Goal: Contribute content: Contribute content

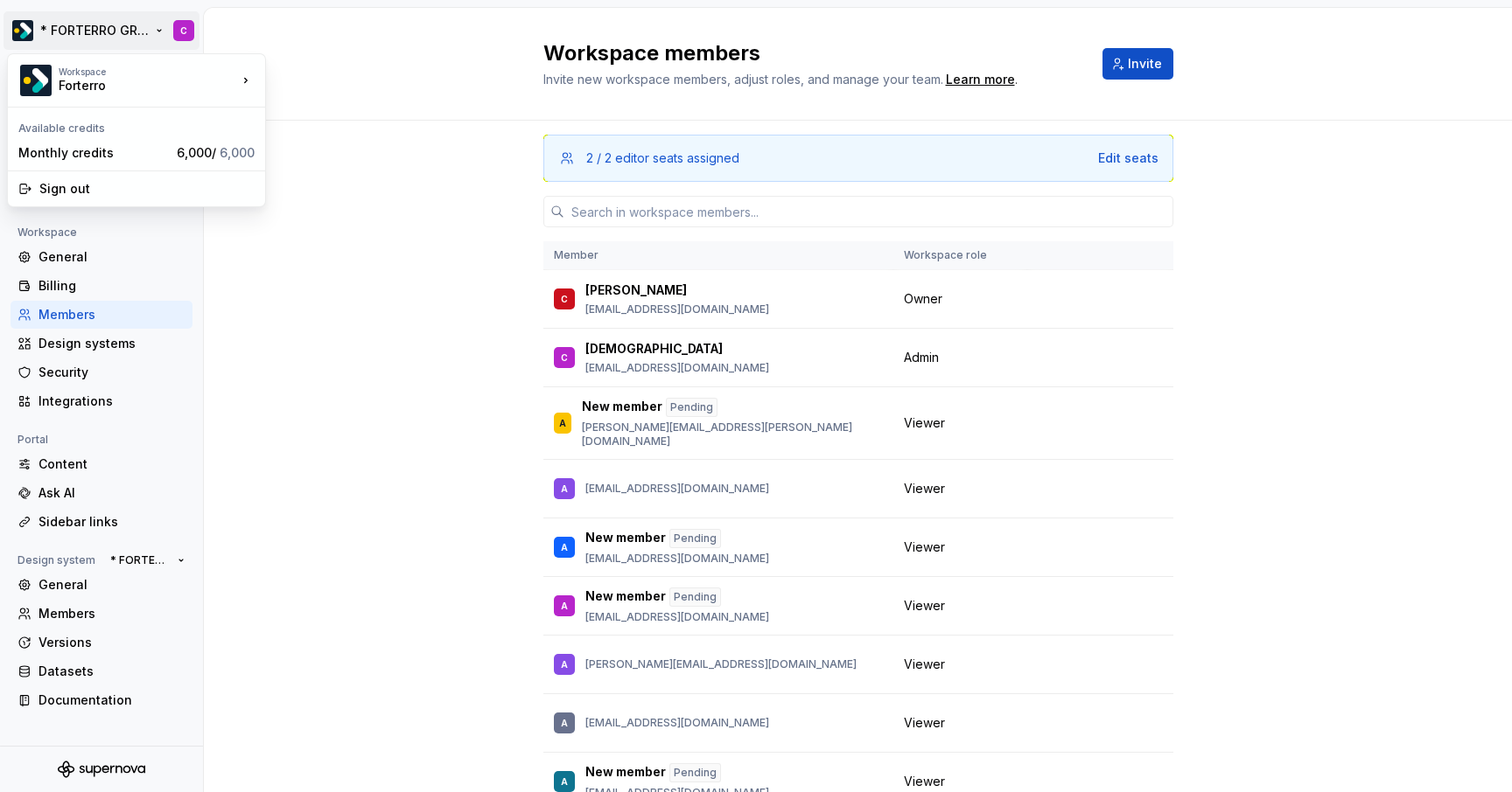
click at [68, 34] on html "* FORTERRO GROUP * C Back Account Profile Authentication Notifications Workspac…" at bounding box center [756, 396] width 1512 height 792
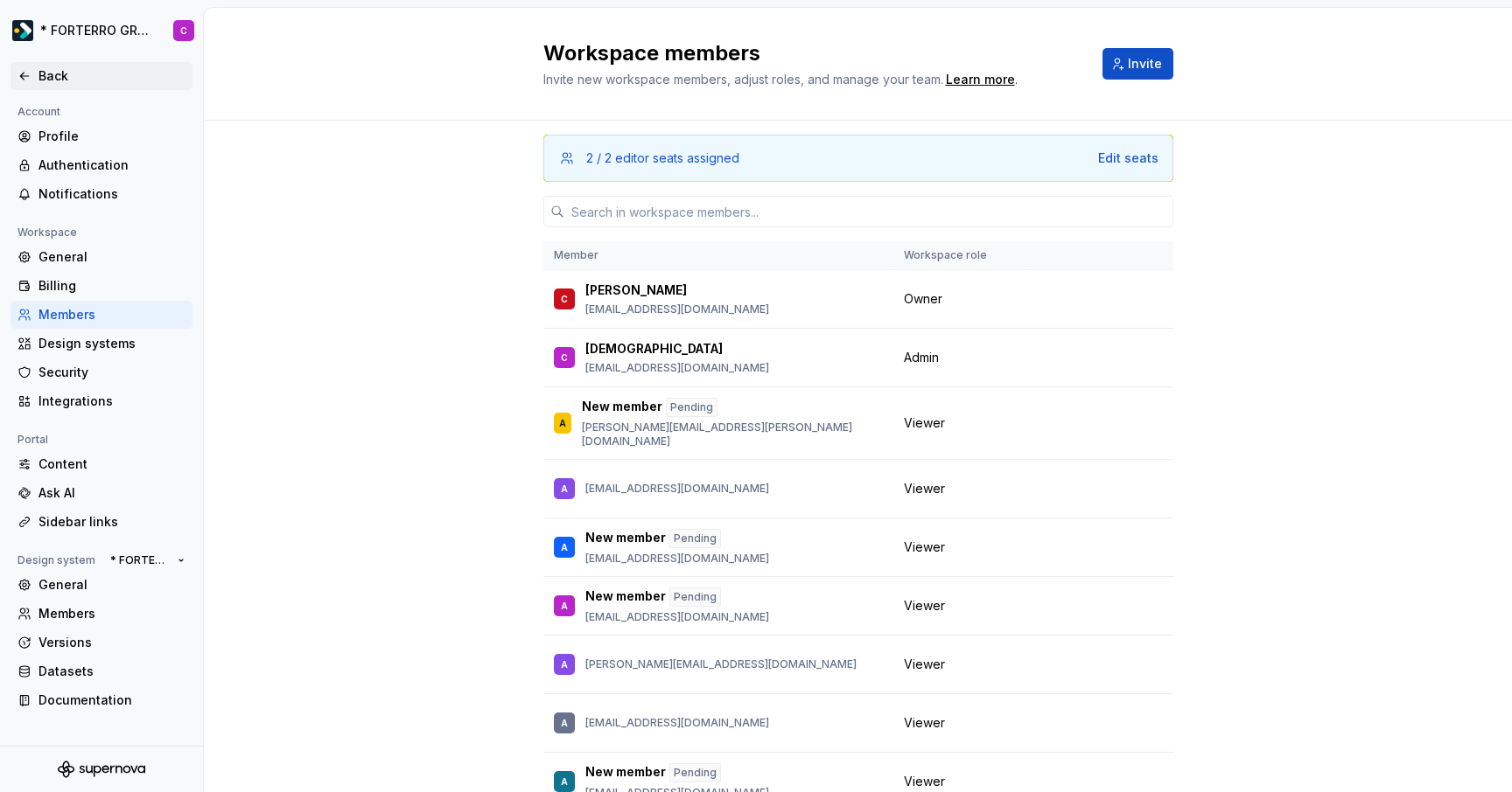
click at [68, 74] on div "Back" at bounding box center [112, 77] width 147 height 18
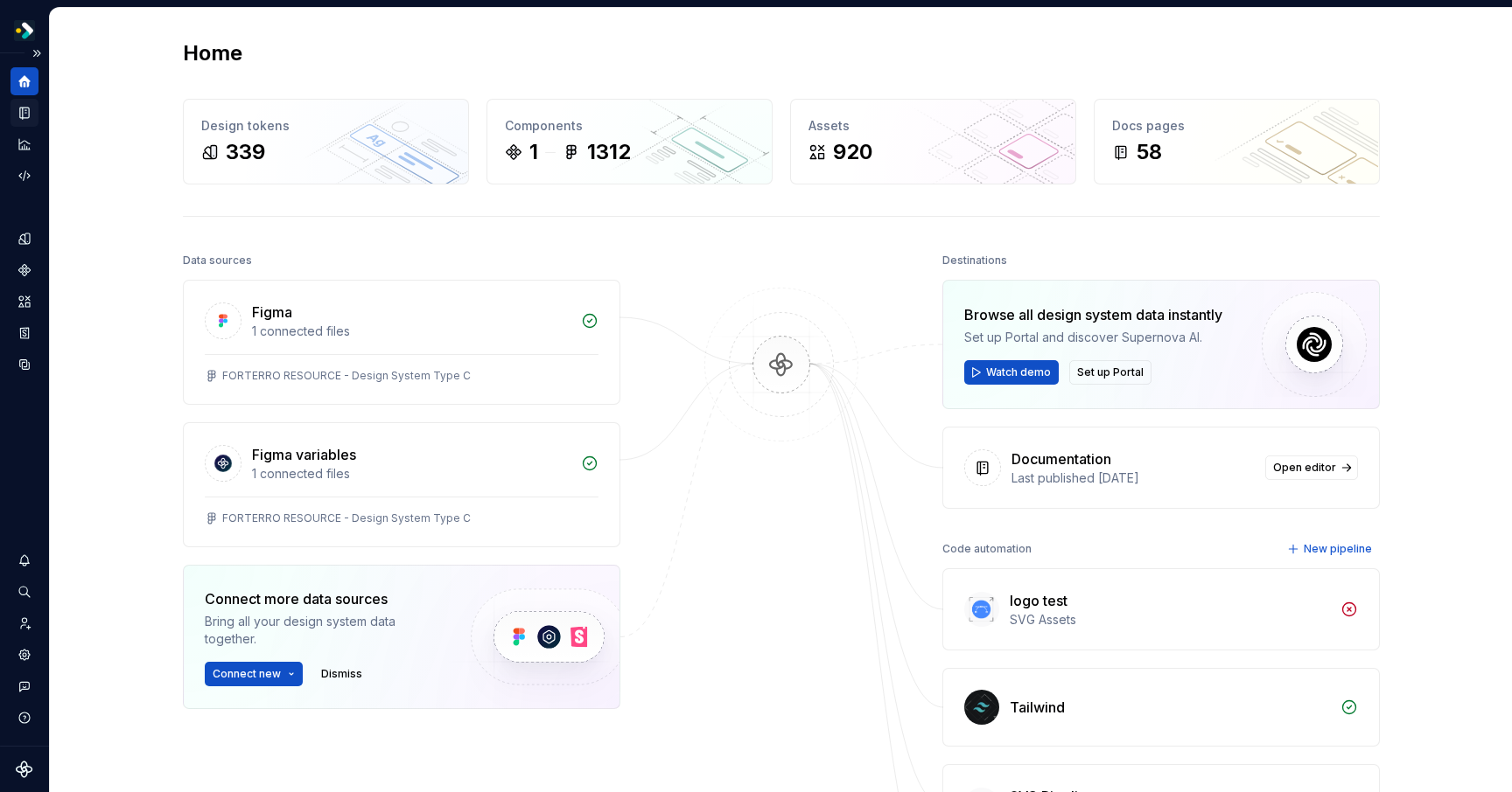
click at [11, 116] on div "Documentation" at bounding box center [25, 113] width 28 height 28
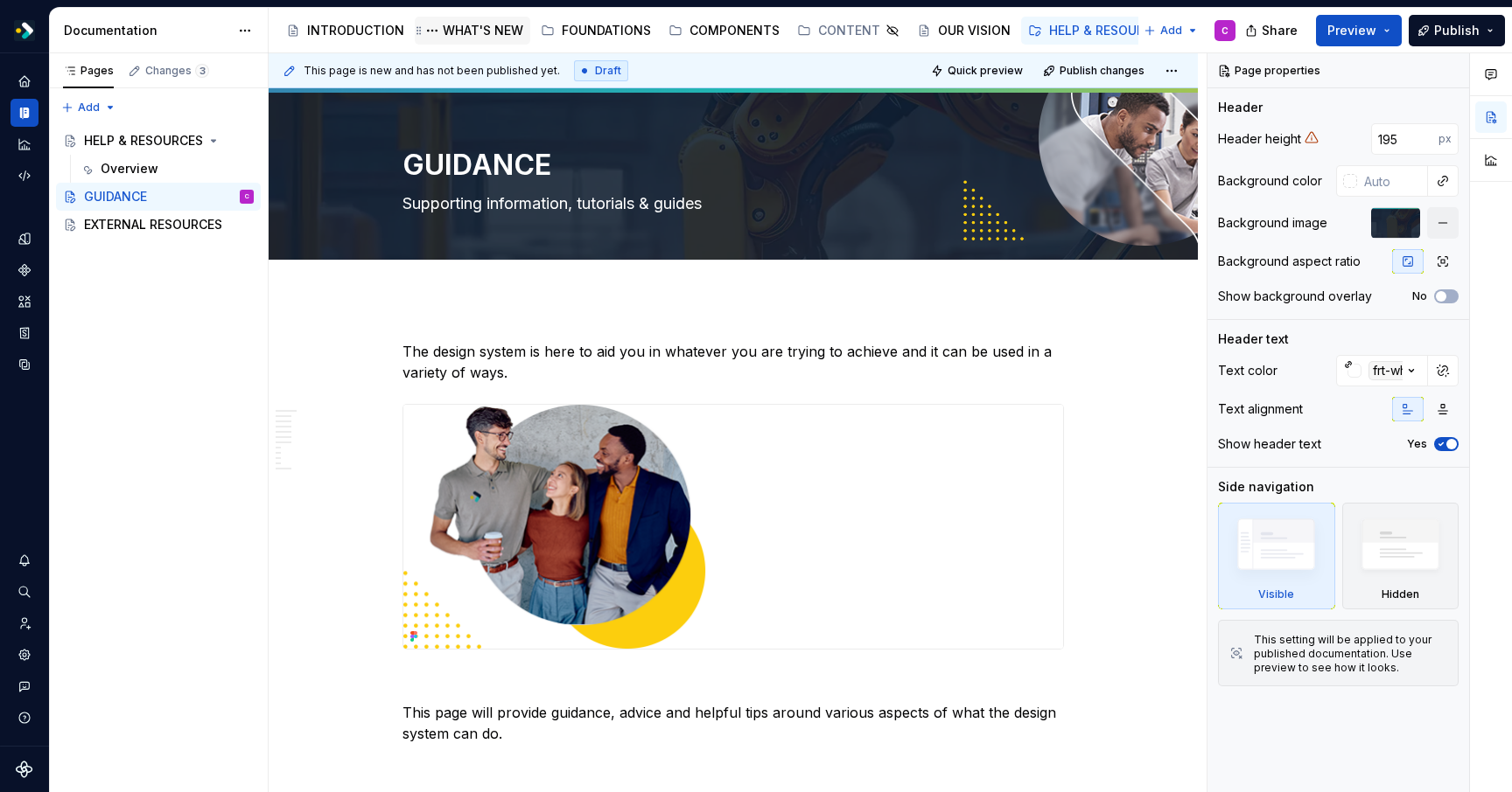
click at [471, 32] on div "WHAT'S NEW" at bounding box center [482, 31] width 81 height 18
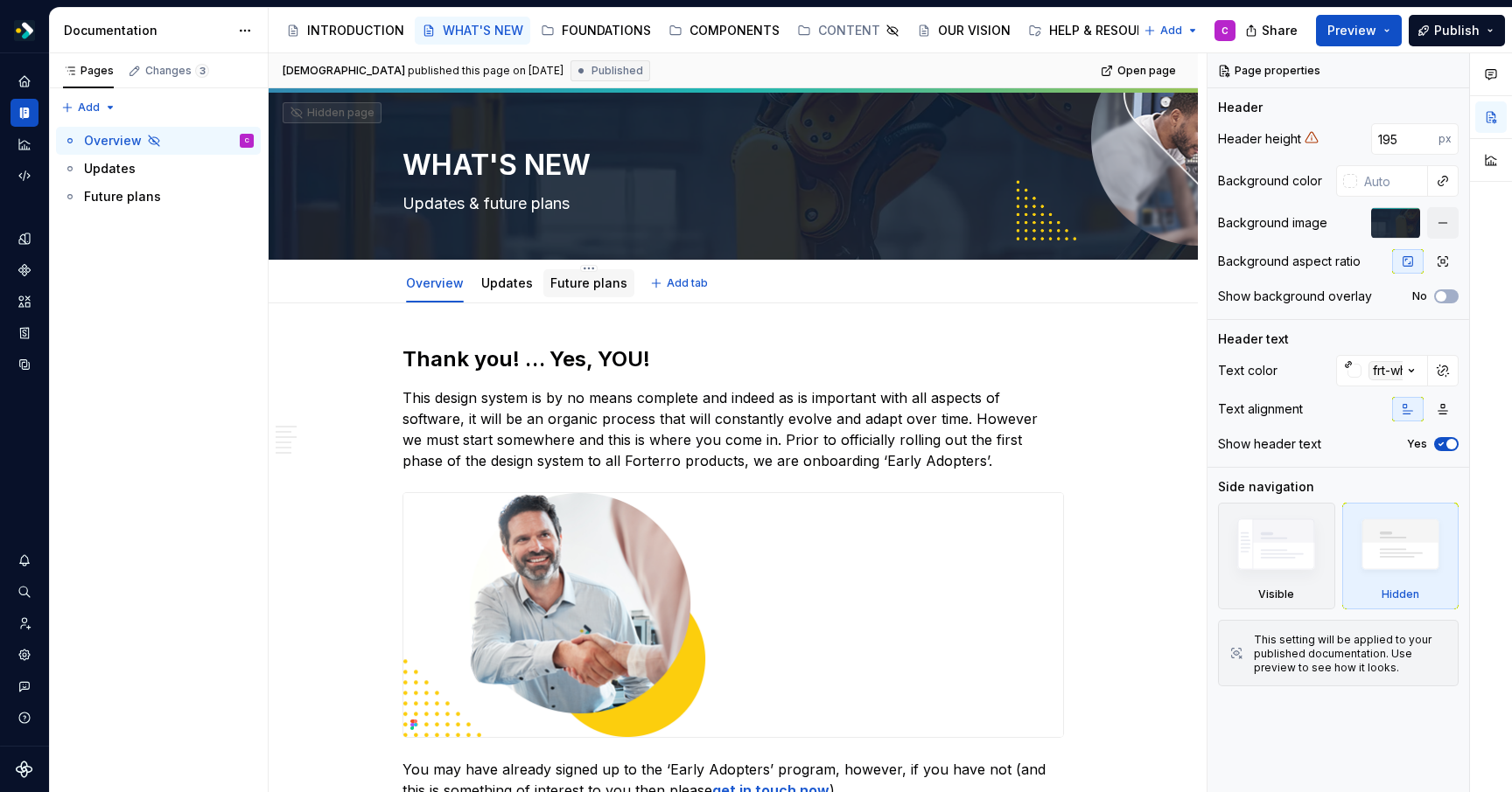
click at [543, 289] on div "Future plans" at bounding box center [588, 283] width 91 height 28
click at [590, 289] on link "Future plans" at bounding box center [588, 282] width 77 height 15
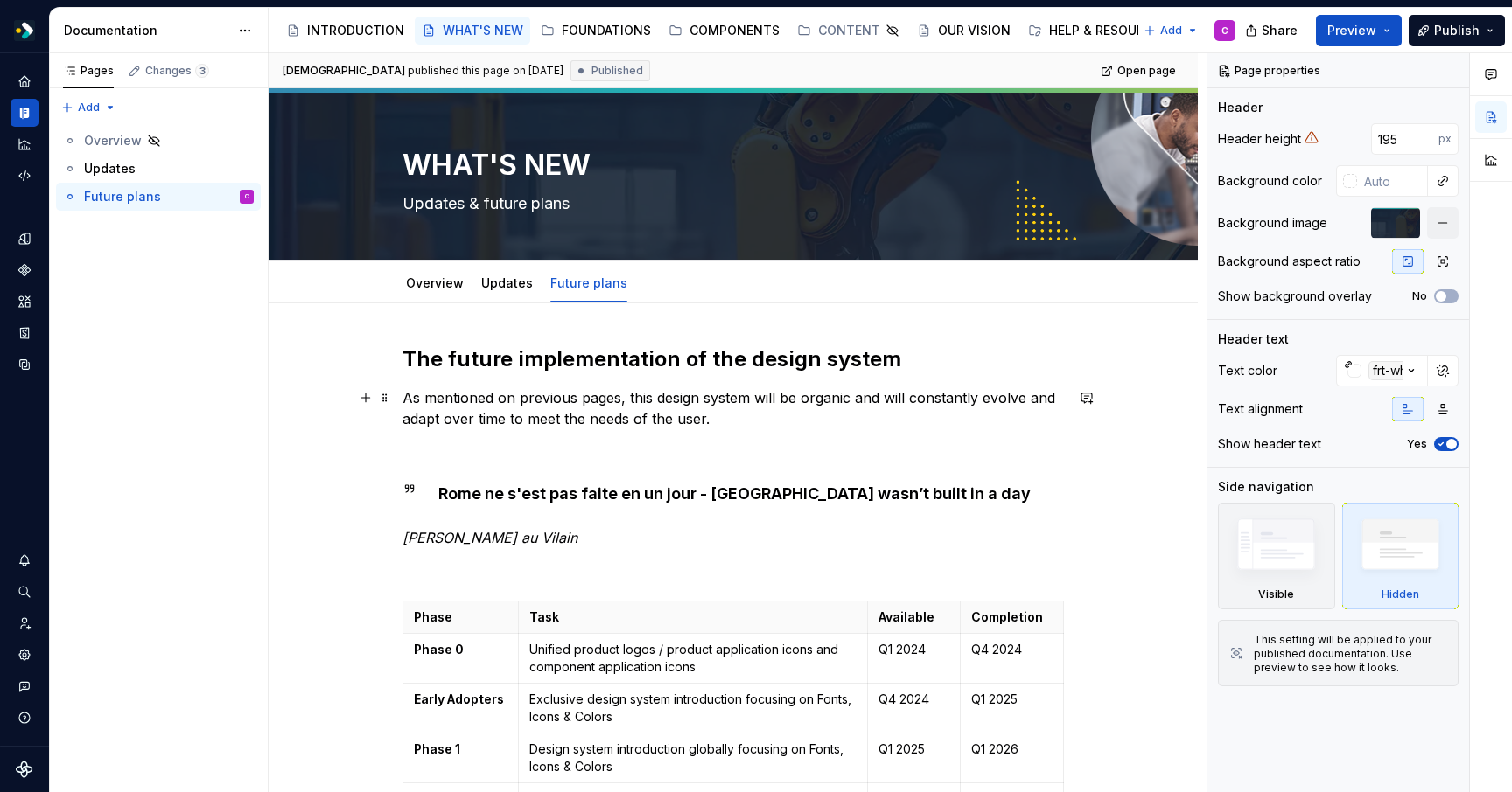
scroll to position [479, 0]
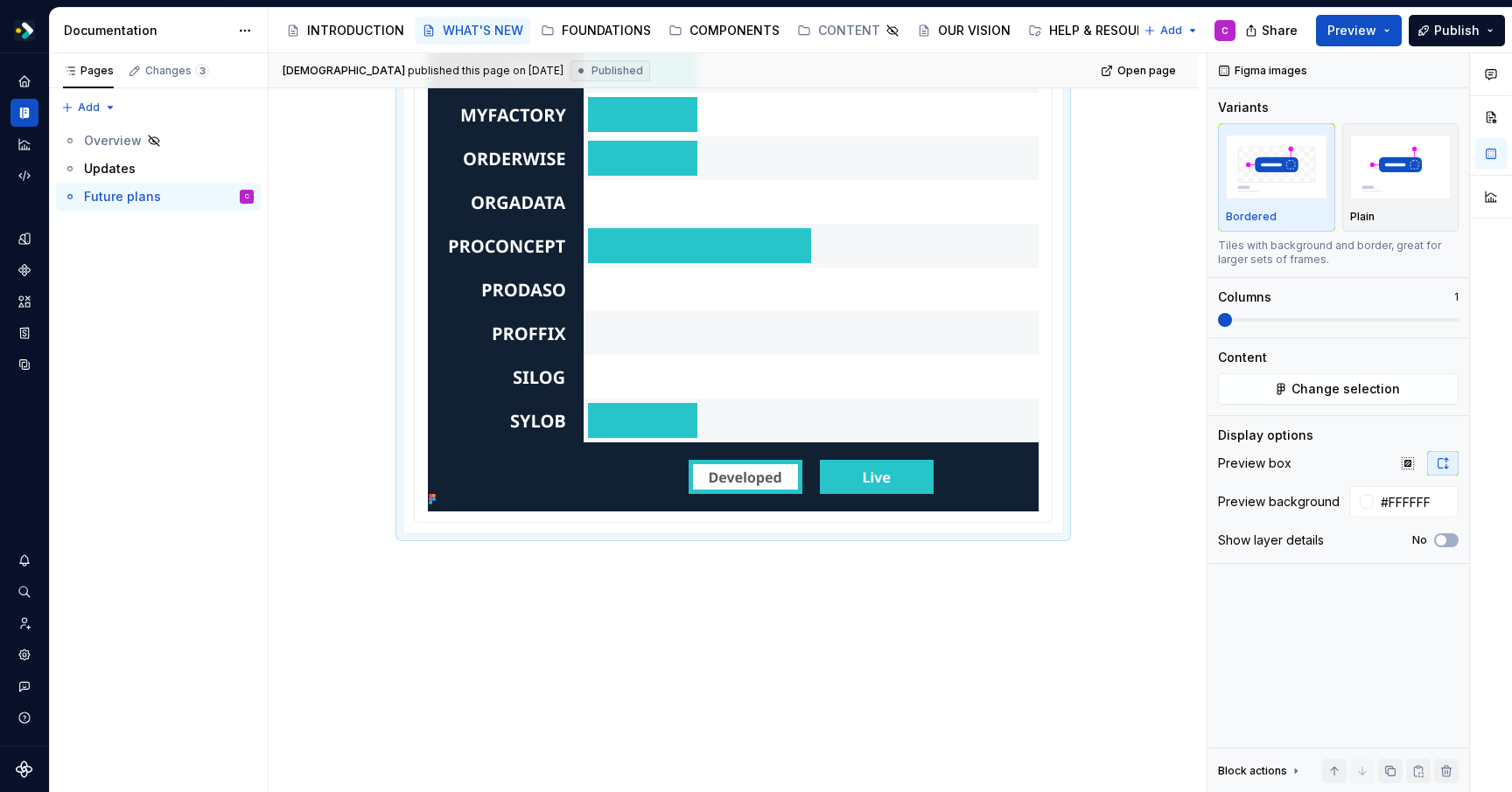
scroll to position [743, 0]
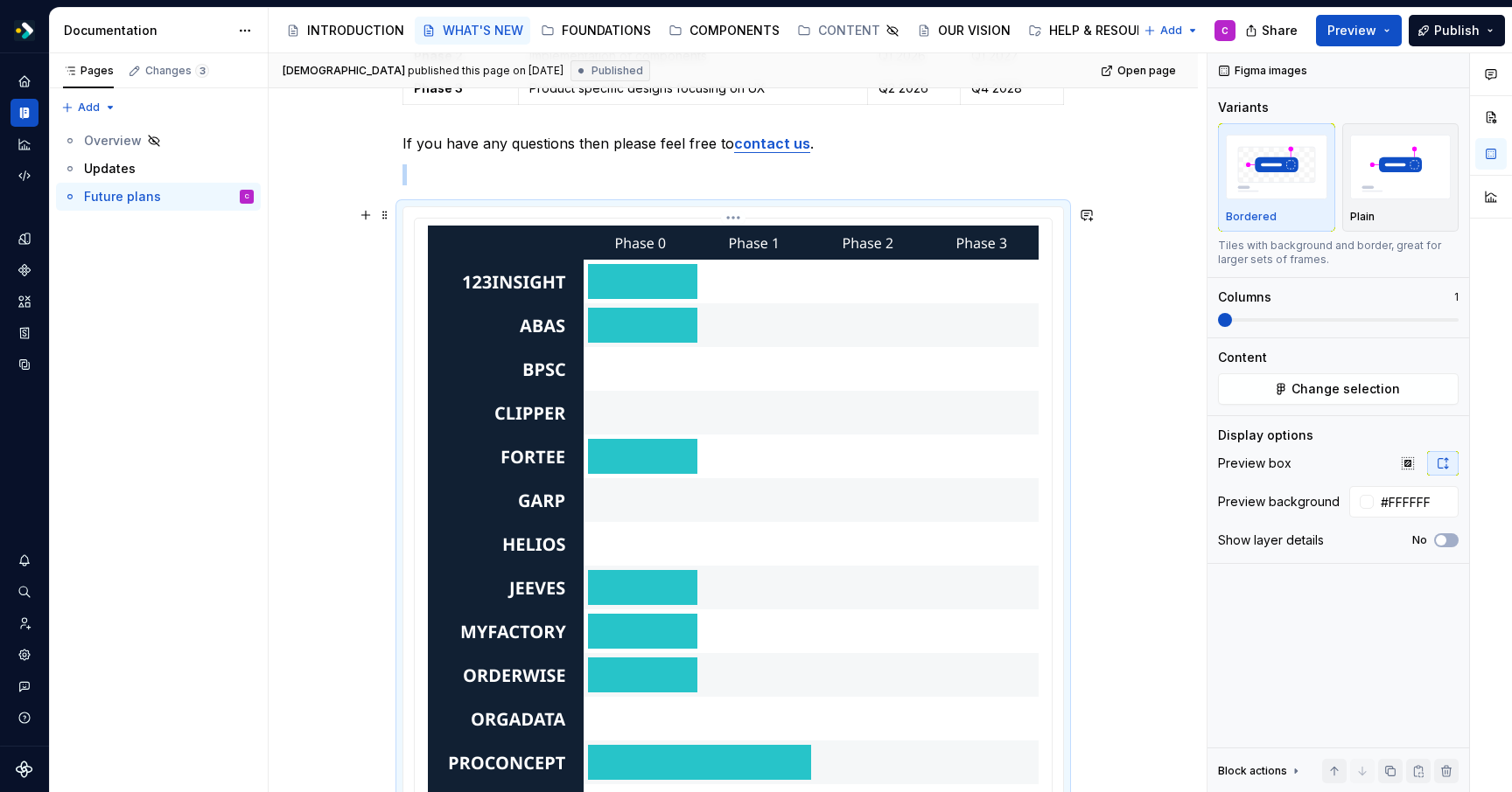
click at [729, 218] on html "* FORTERRO GROUP * C Design system data Documentation Accessibility guide for t…" at bounding box center [756, 396] width 1512 height 792
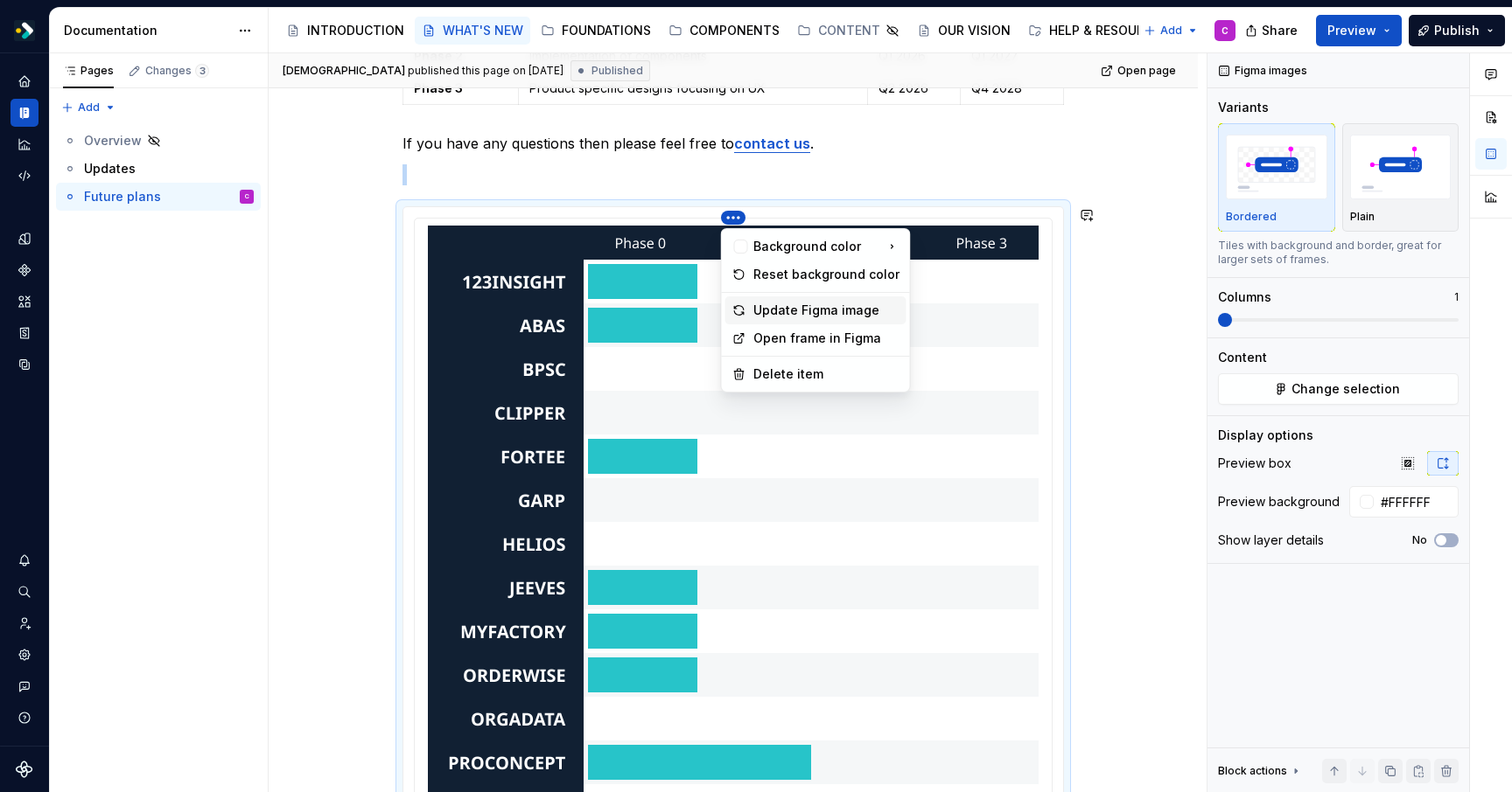
click at [786, 304] on div "Update Figma image" at bounding box center [826, 311] width 147 height 18
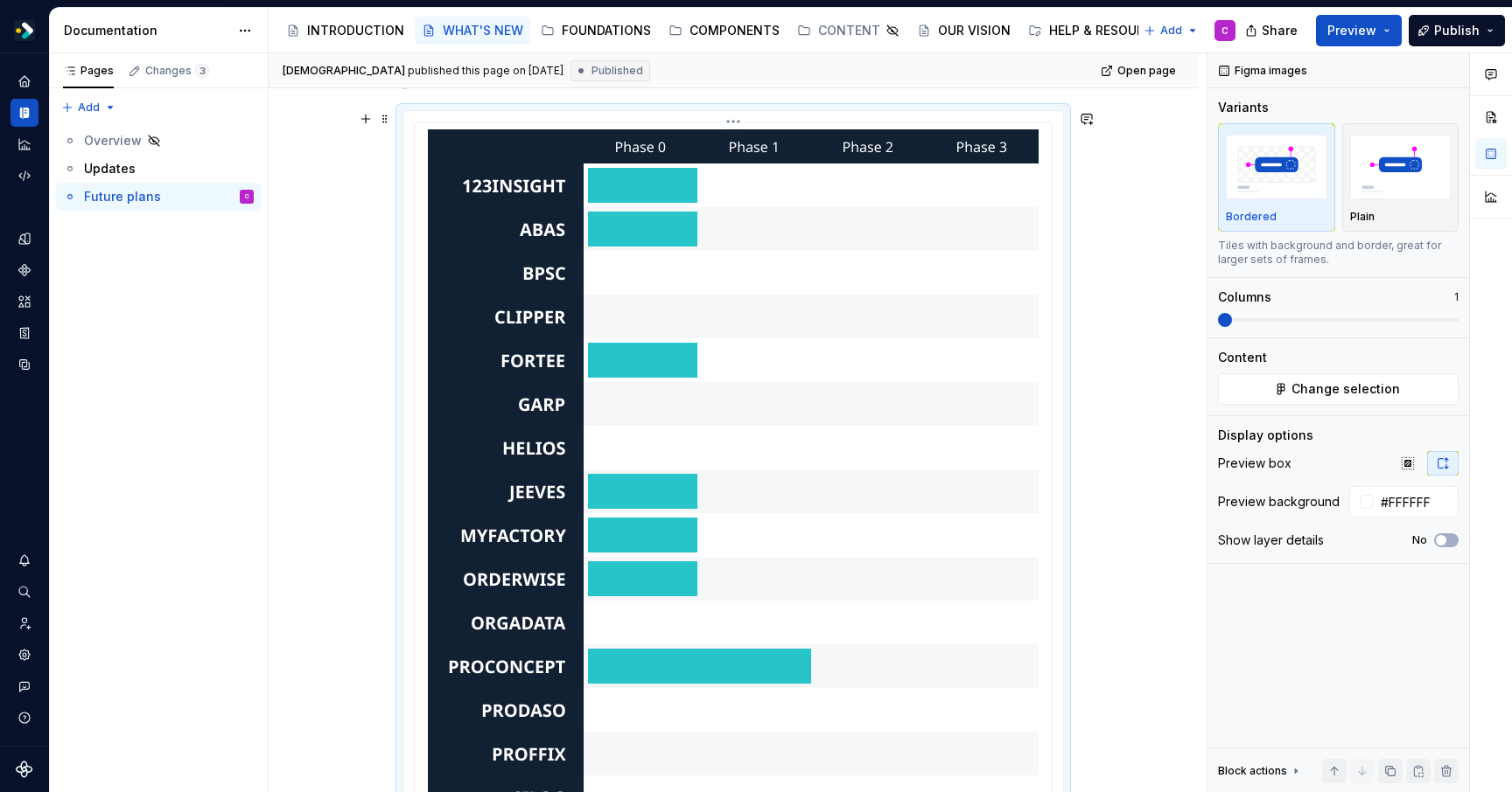
scroll to position [576, 0]
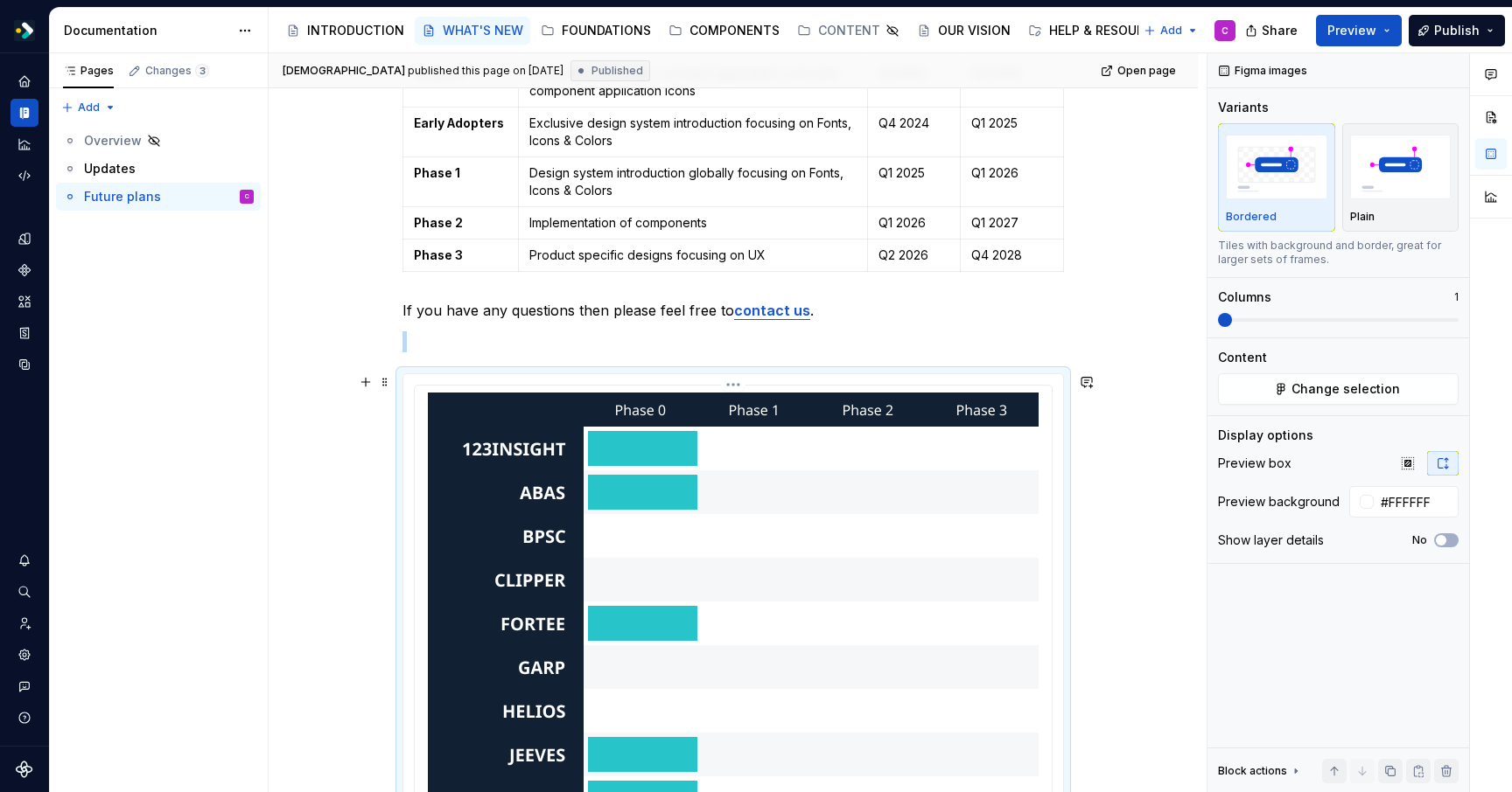
click at [740, 383] on html "* FORTERRO GROUP * C Design system data Documentation Accessibility guide for t…" at bounding box center [756, 396] width 1512 height 792
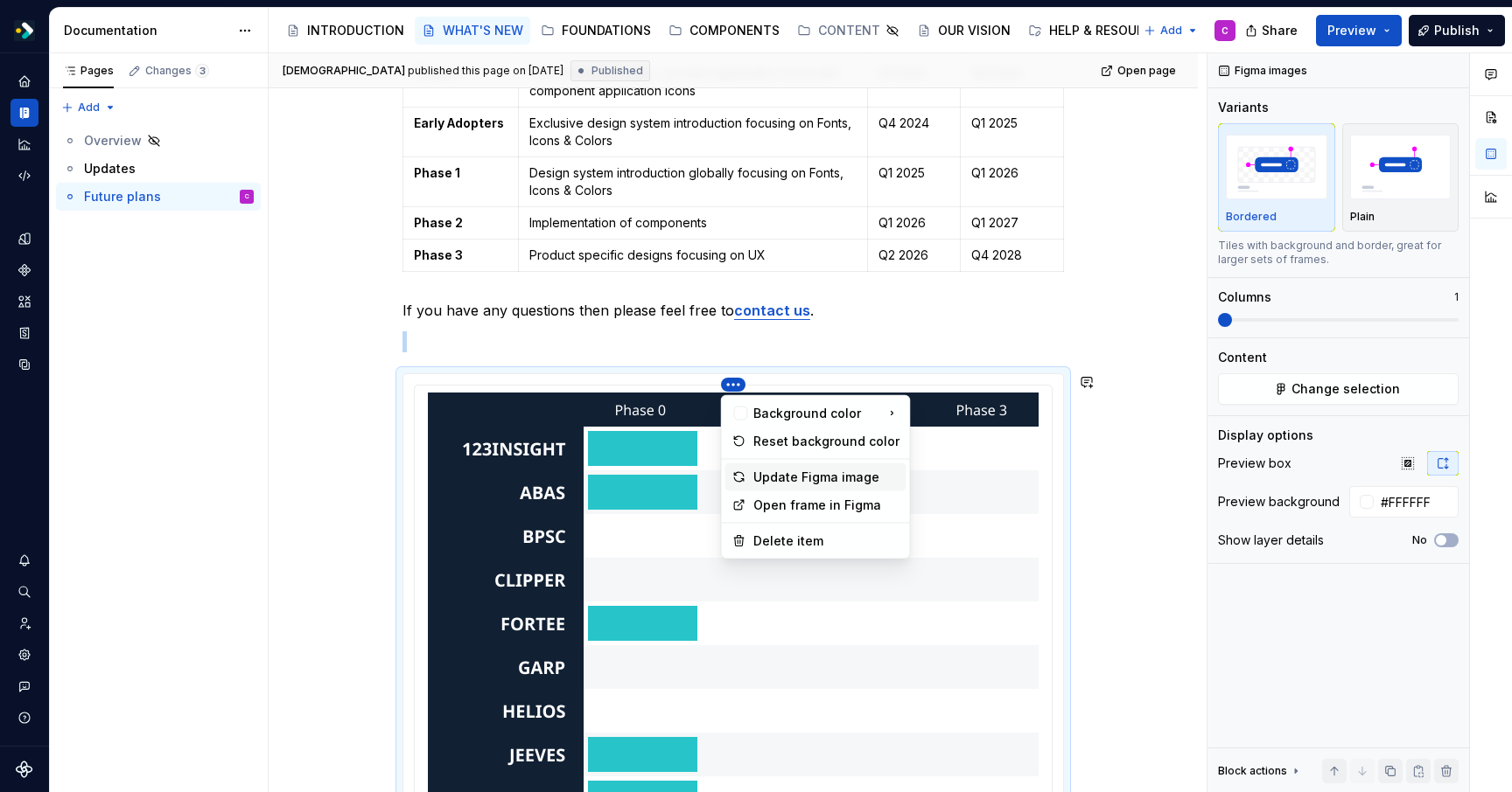
click at [776, 475] on div "Update Figma image" at bounding box center [826, 477] width 147 height 18
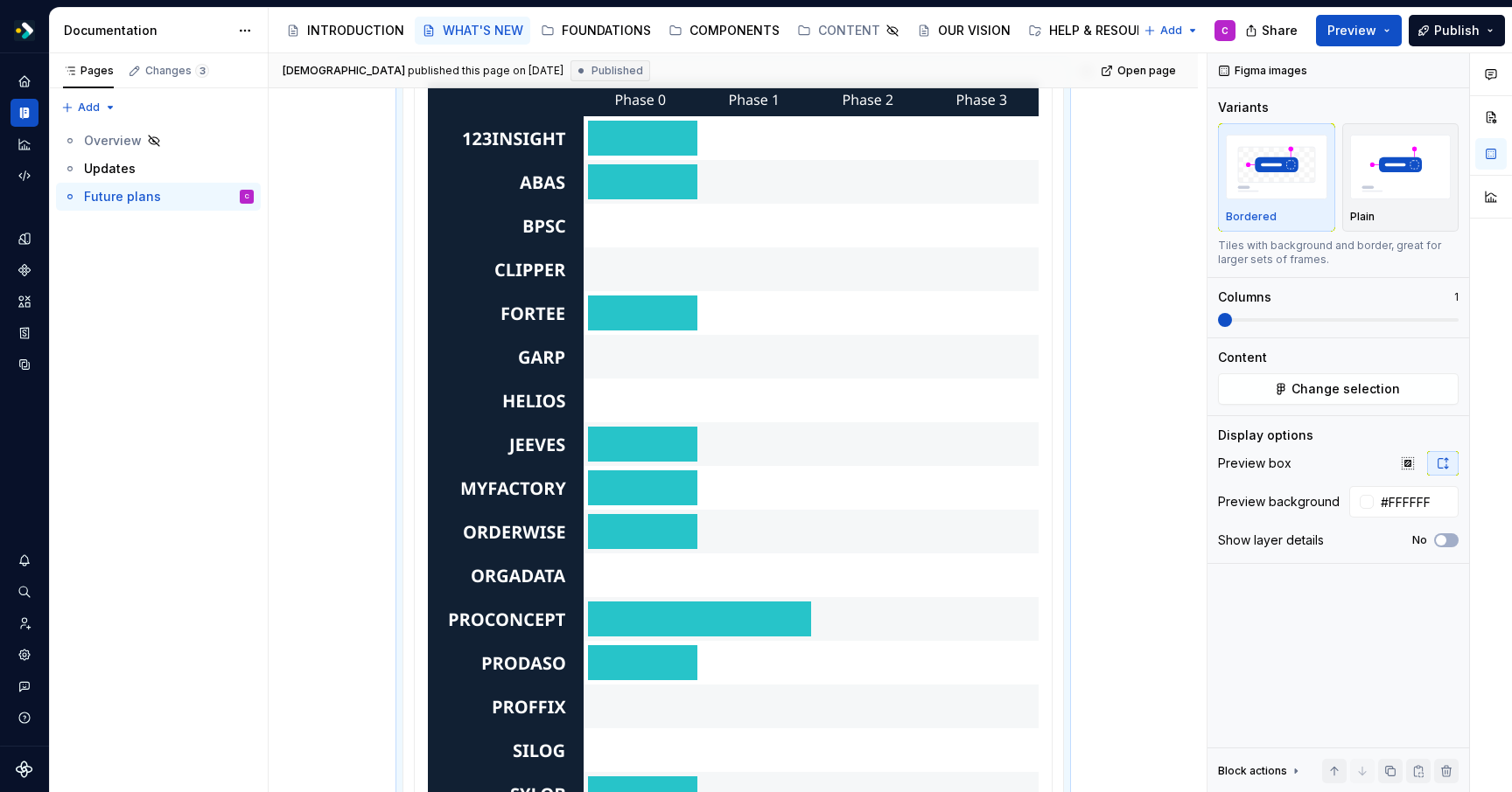
scroll to position [879, 0]
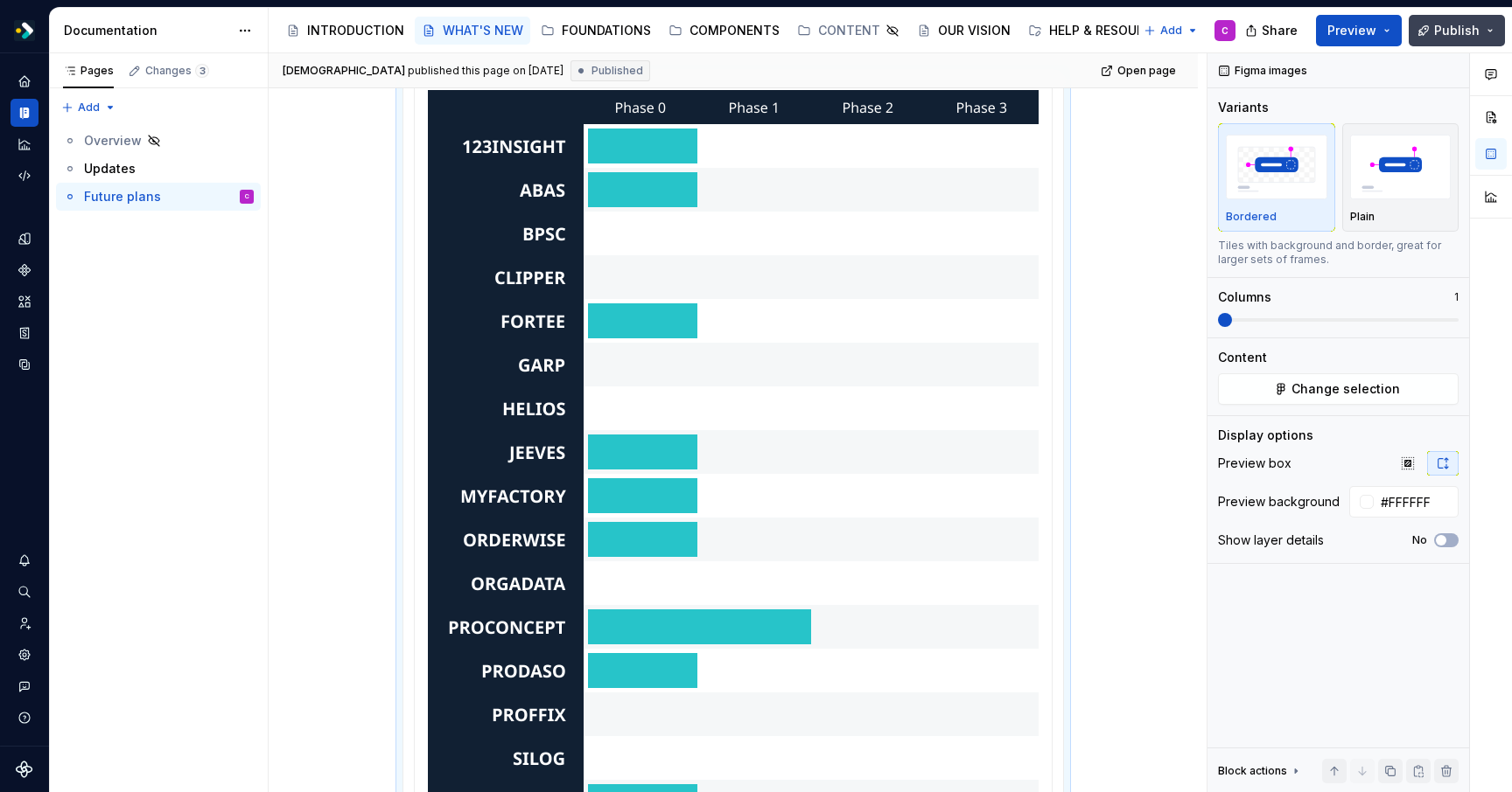
click at [1493, 32] on button "Publish" at bounding box center [1456, 31] width 97 height 32
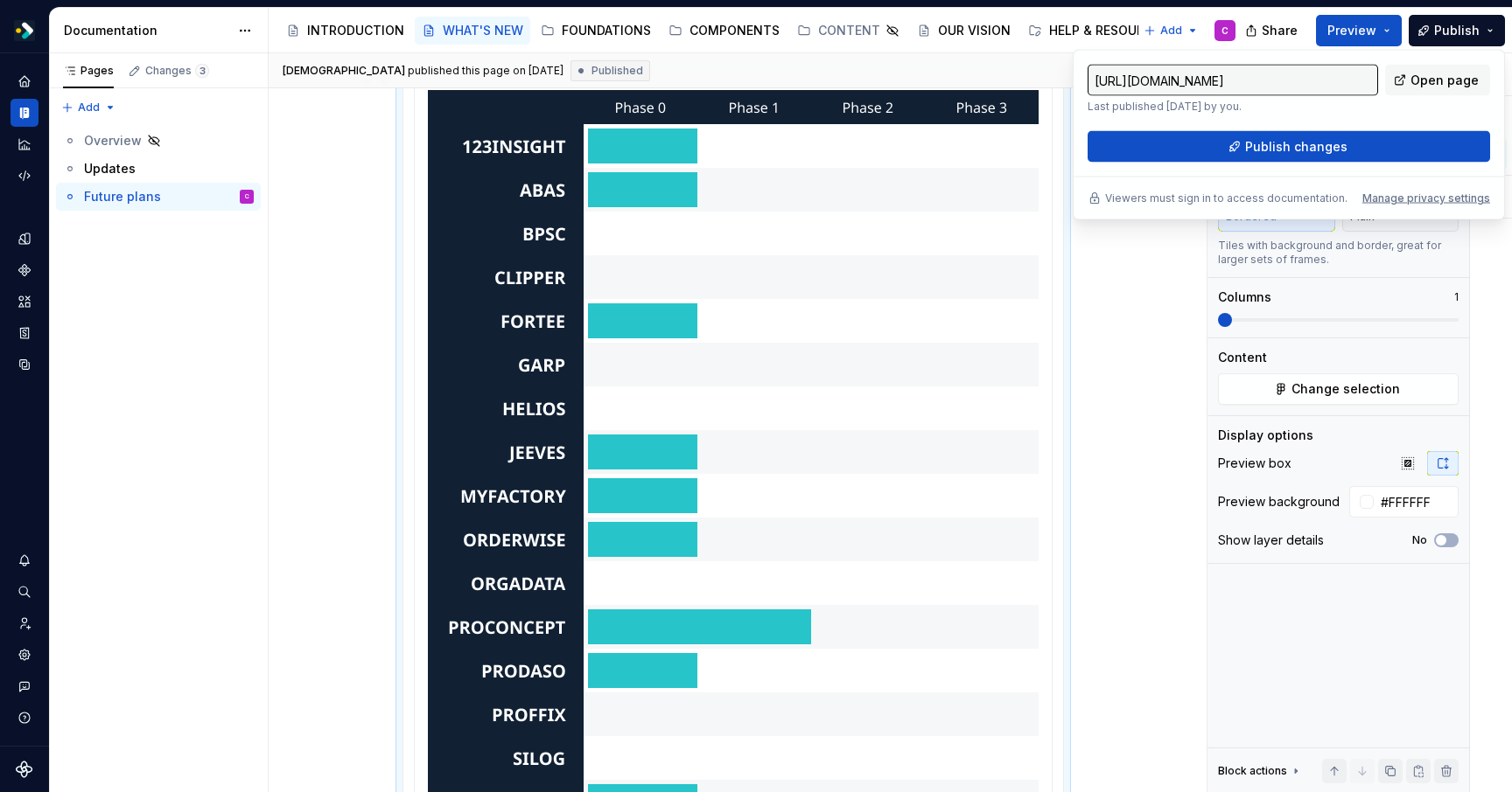
click at [370, 194] on div "The future implementation of the design system As mentioned on previous pages, …" at bounding box center [733, 299] width 929 height 1749
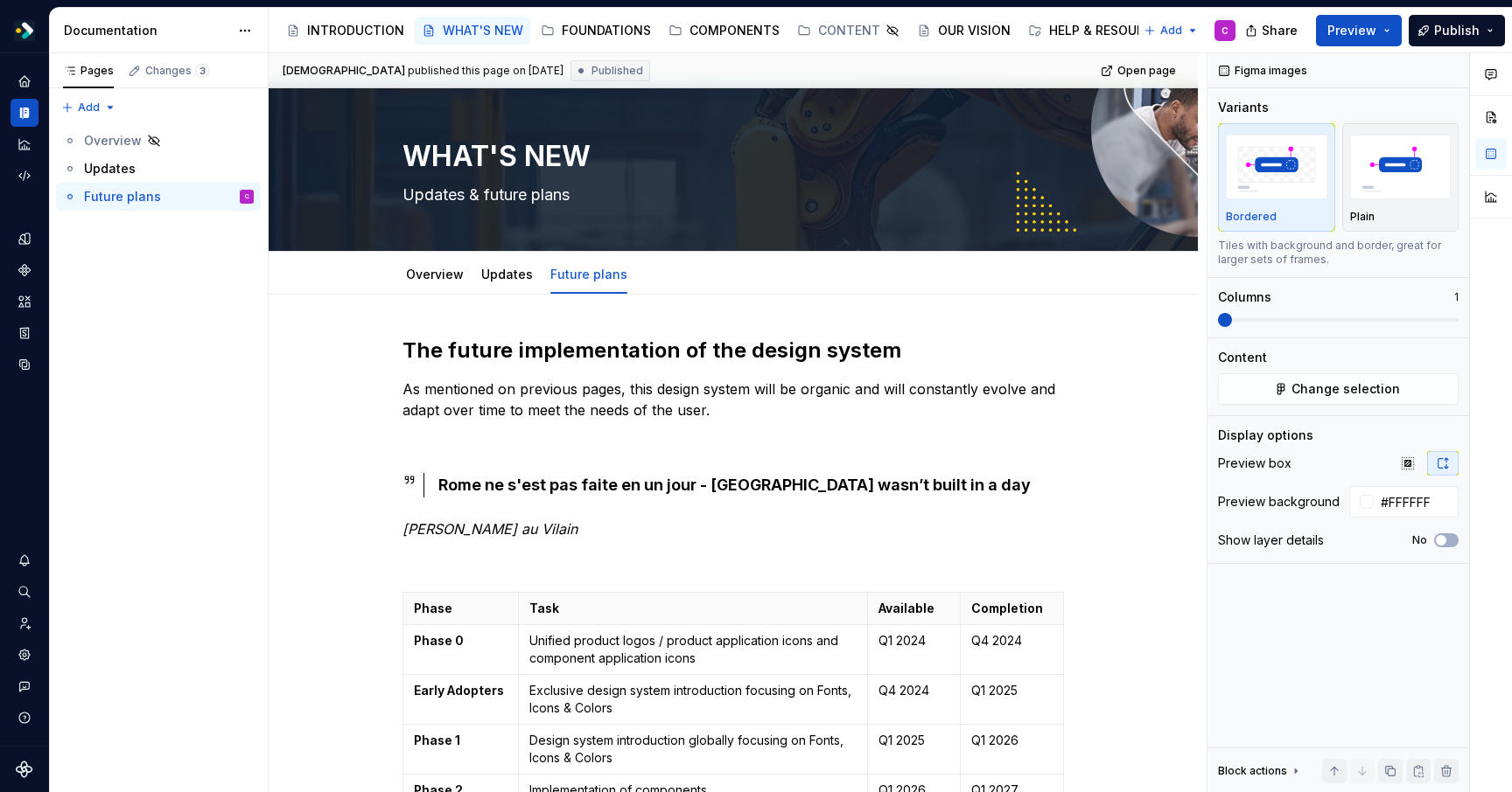
scroll to position [0, 0]
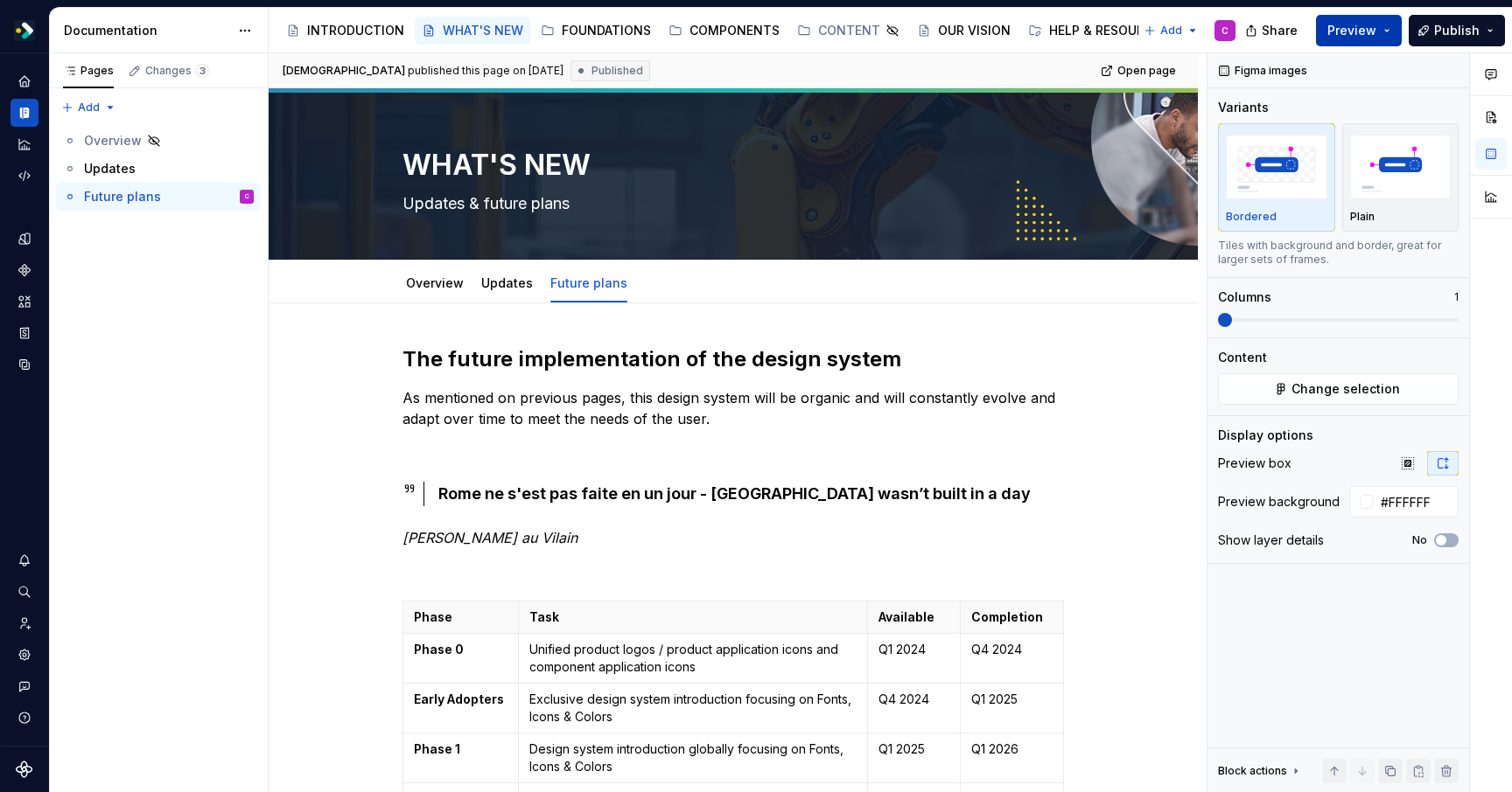
click at [1388, 32] on button "Preview" at bounding box center [1359, 31] width 86 height 32
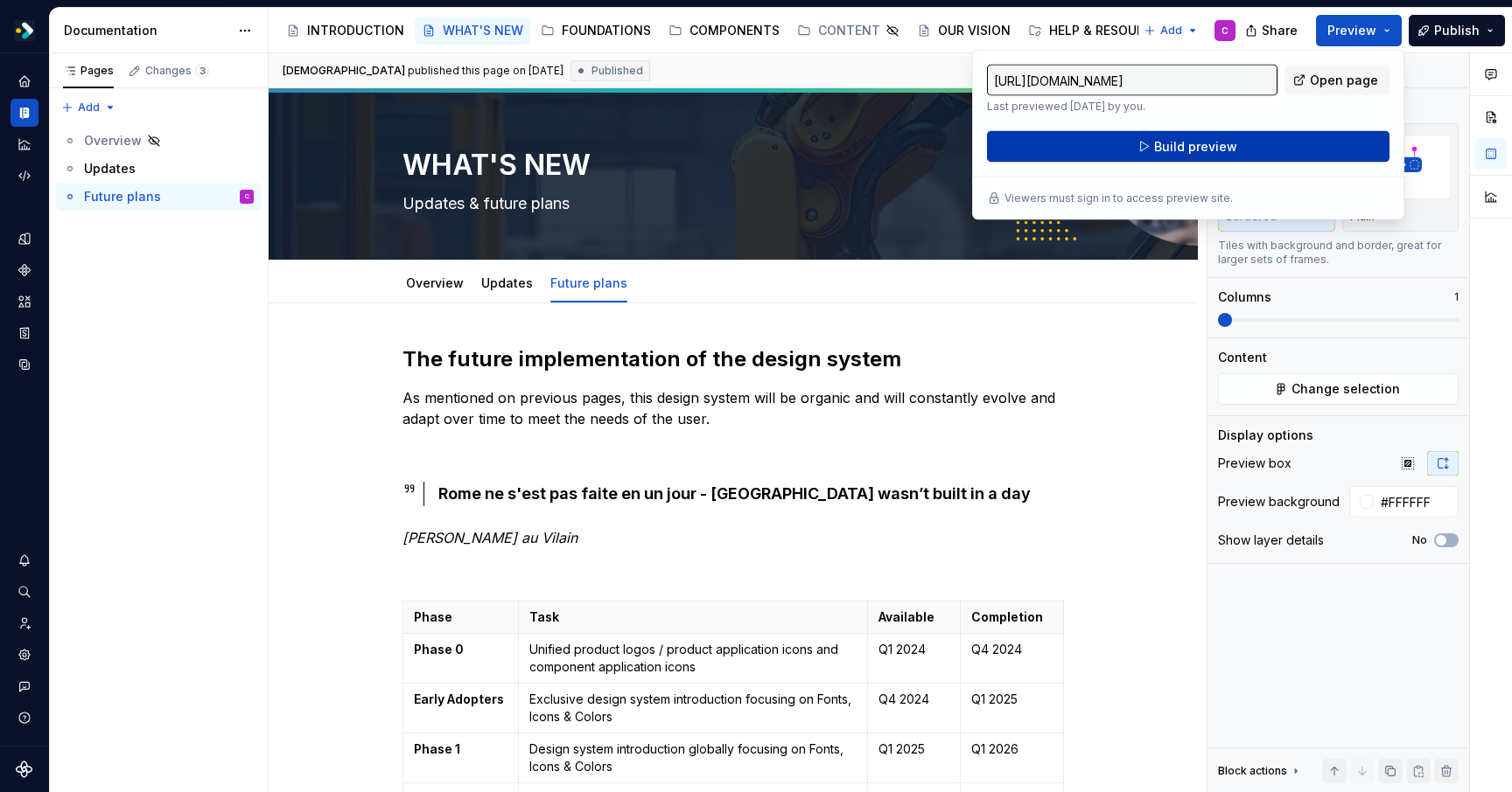
click at [1244, 146] on button "Build preview" at bounding box center [1188, 147] width 403 height 32
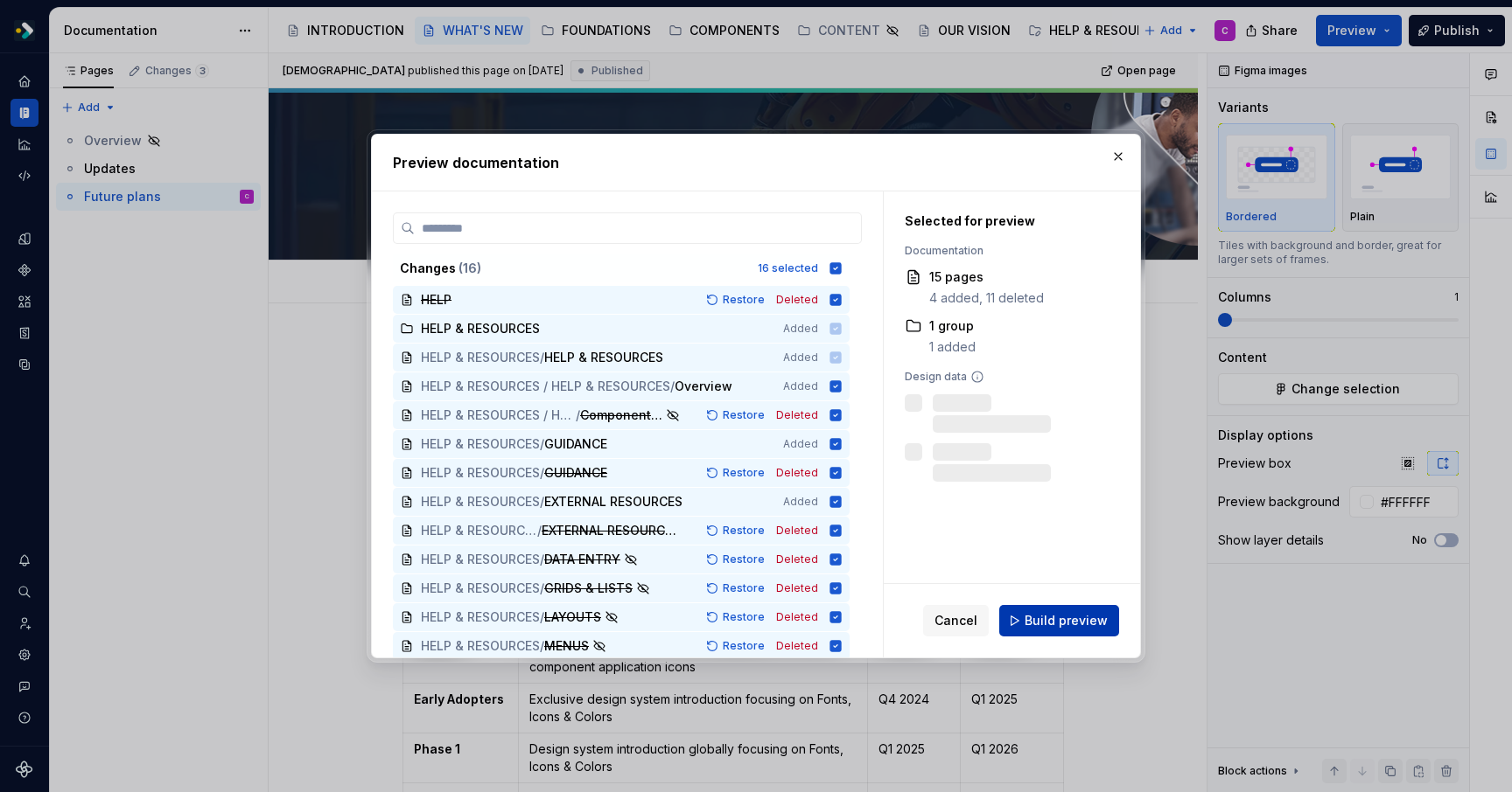
click at [1053, 609] on button "Build preview" at bounding box center [1058, 621] width 120 height 32
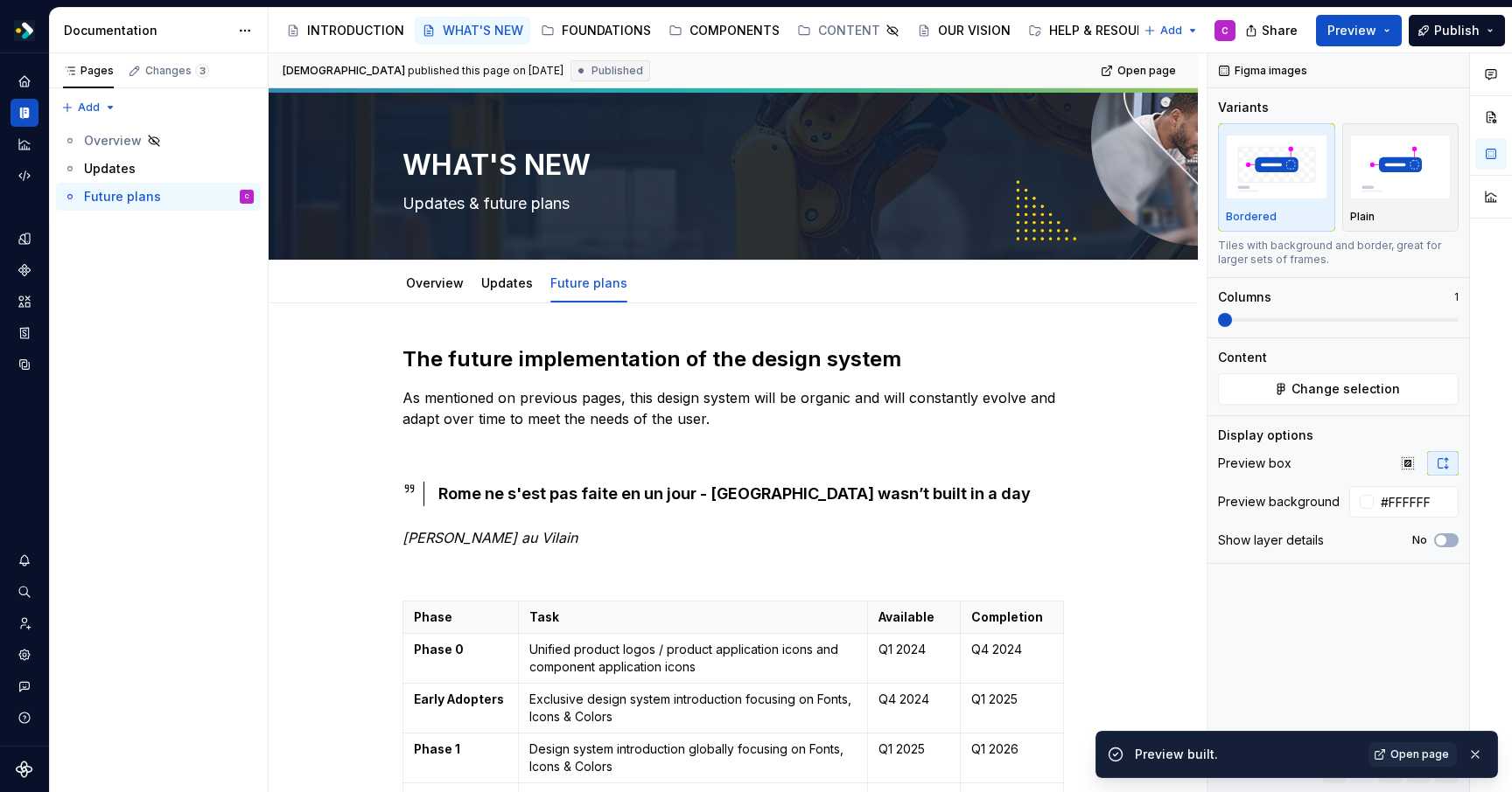
click at [1425, 755] on span "Open page" at bounding box center [1419, 754] width 59 height 14
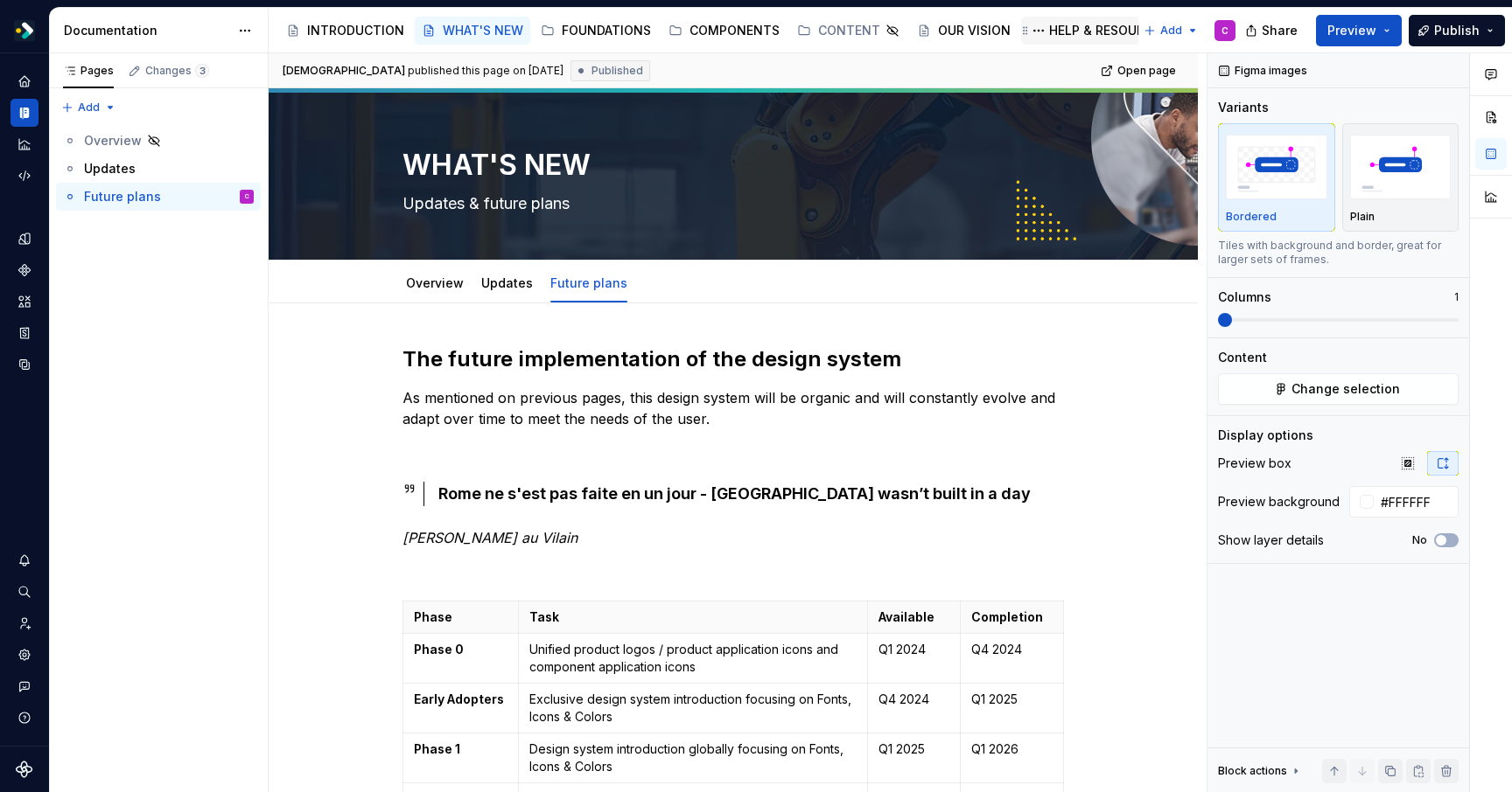
click at [1081, 34] on div "HELP & RESOURCES" at bounding box center [1107, 31] width 119 height 18
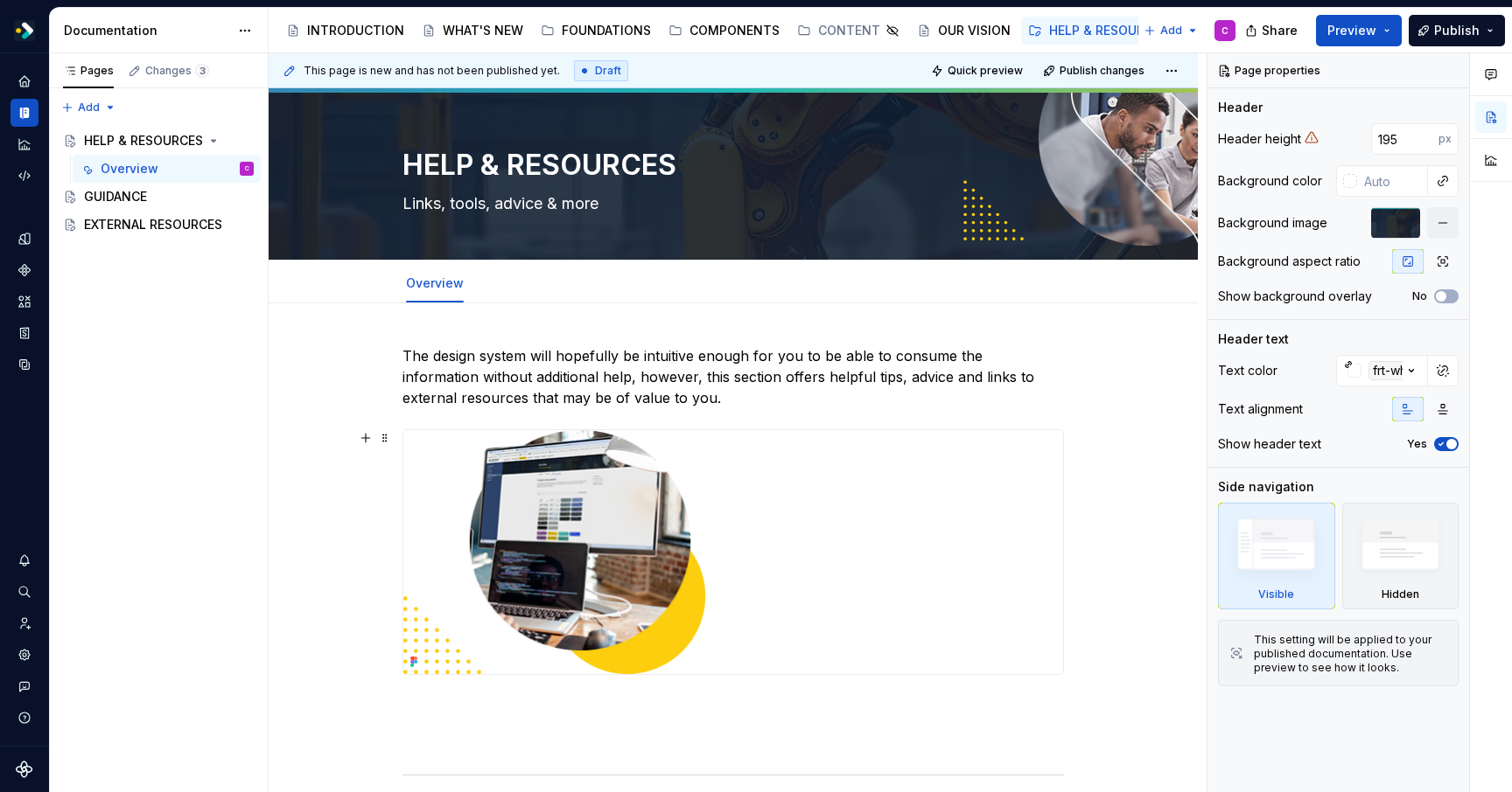
scroll to position [619, 0]
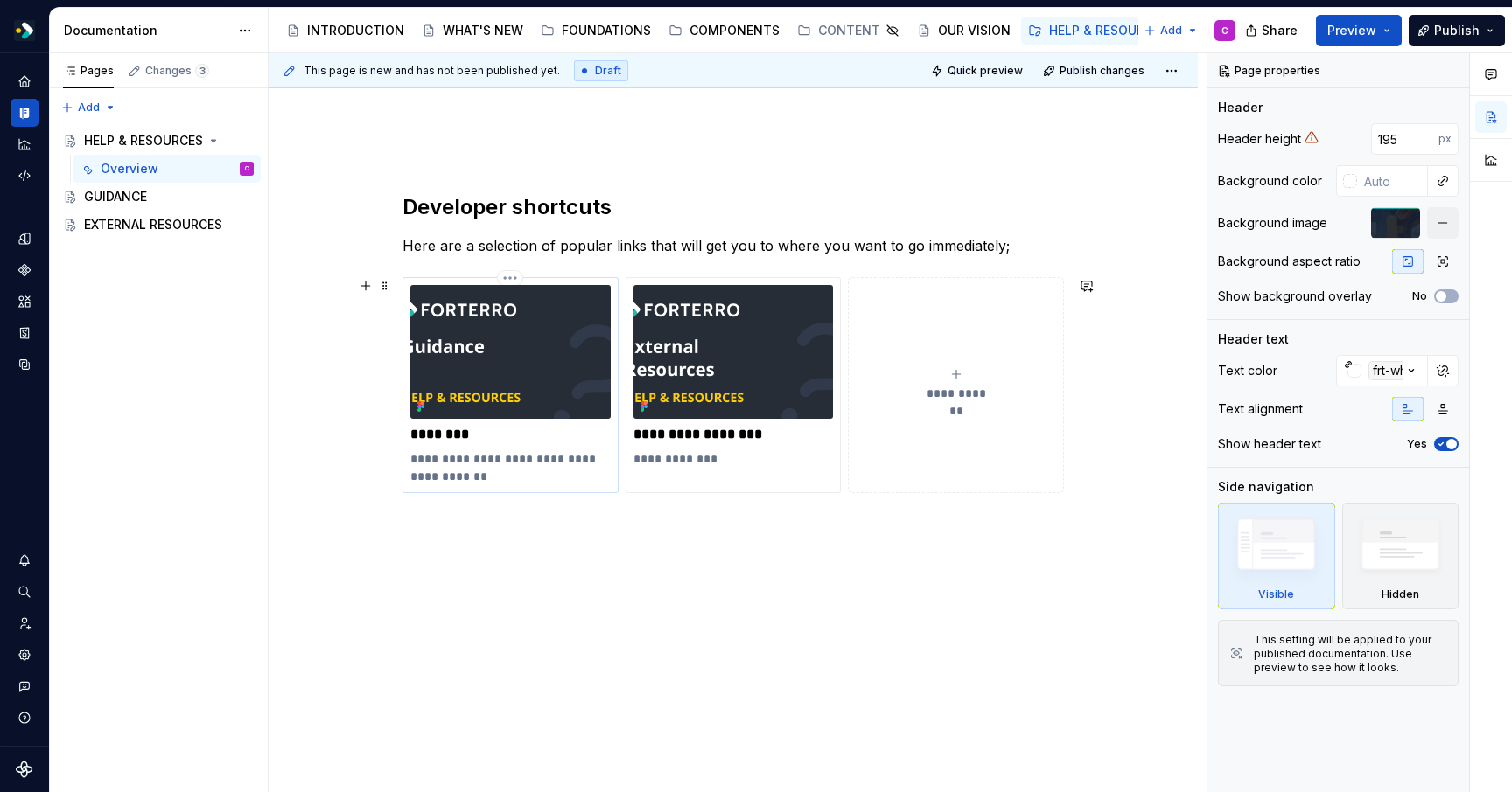
click at [525, 432] on p "********" at bounding box center [510, 434] width 200 height 18
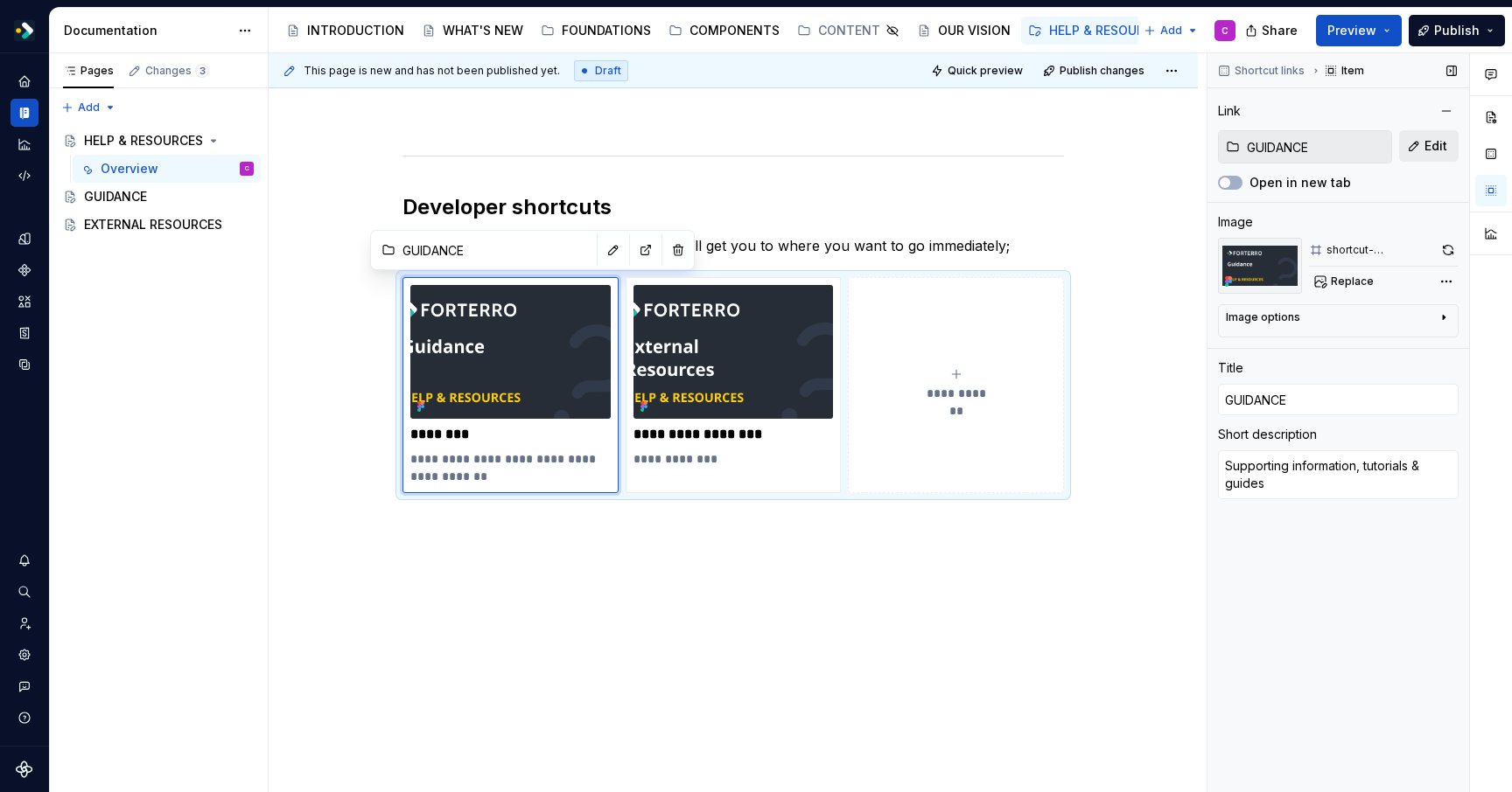
click at [1446, 144] on span "Edit" at bounding box center [1435, 146] width 23 height 18
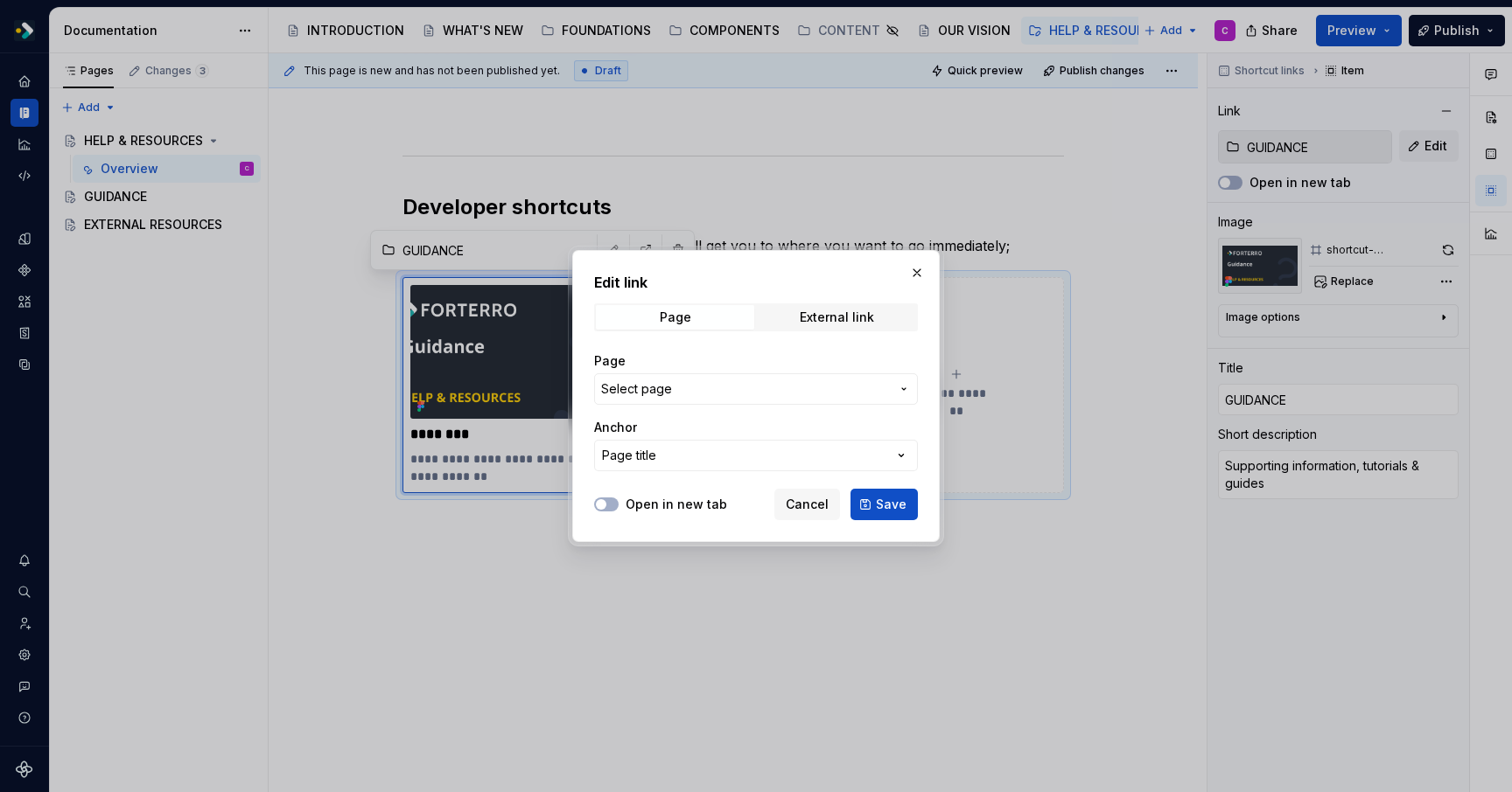
click at [855, 386] on span "Select page" at bounding box center [746, 390] width 289 height 18
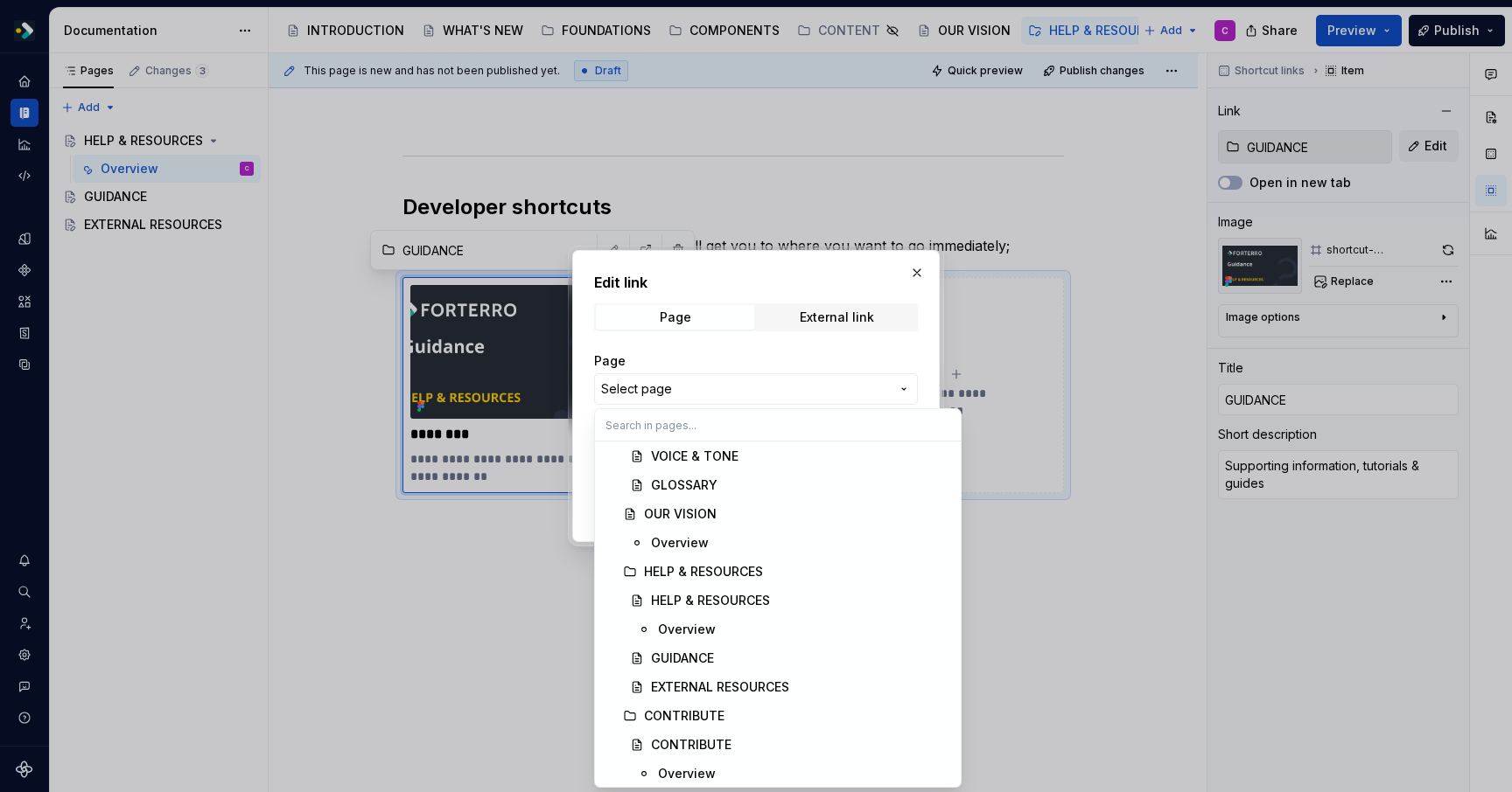
scroll to position [1941, 0]
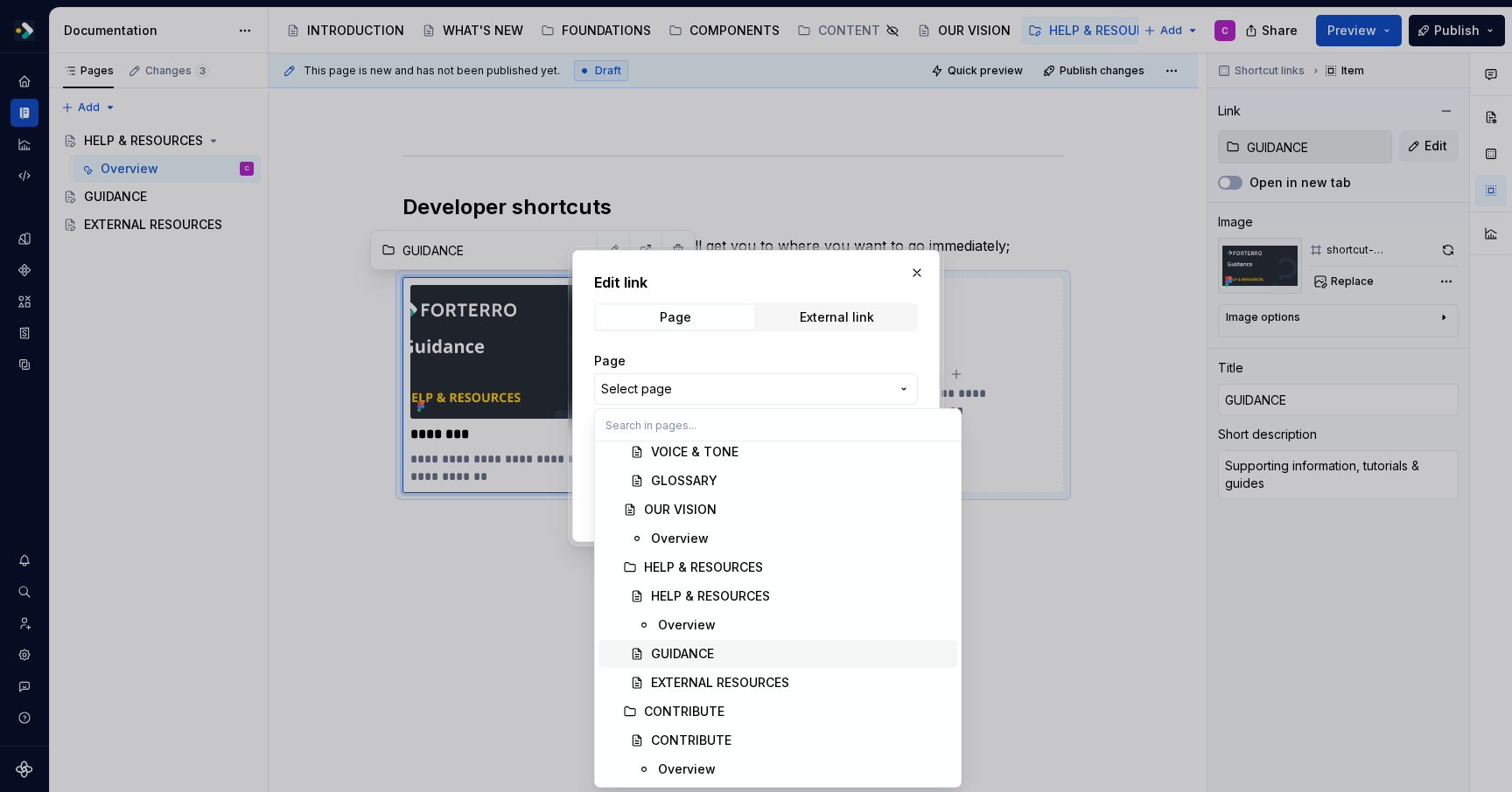
click at [672, 648] on div "GUIDANCE" at bounding box center [682, 655] width 63 height 18
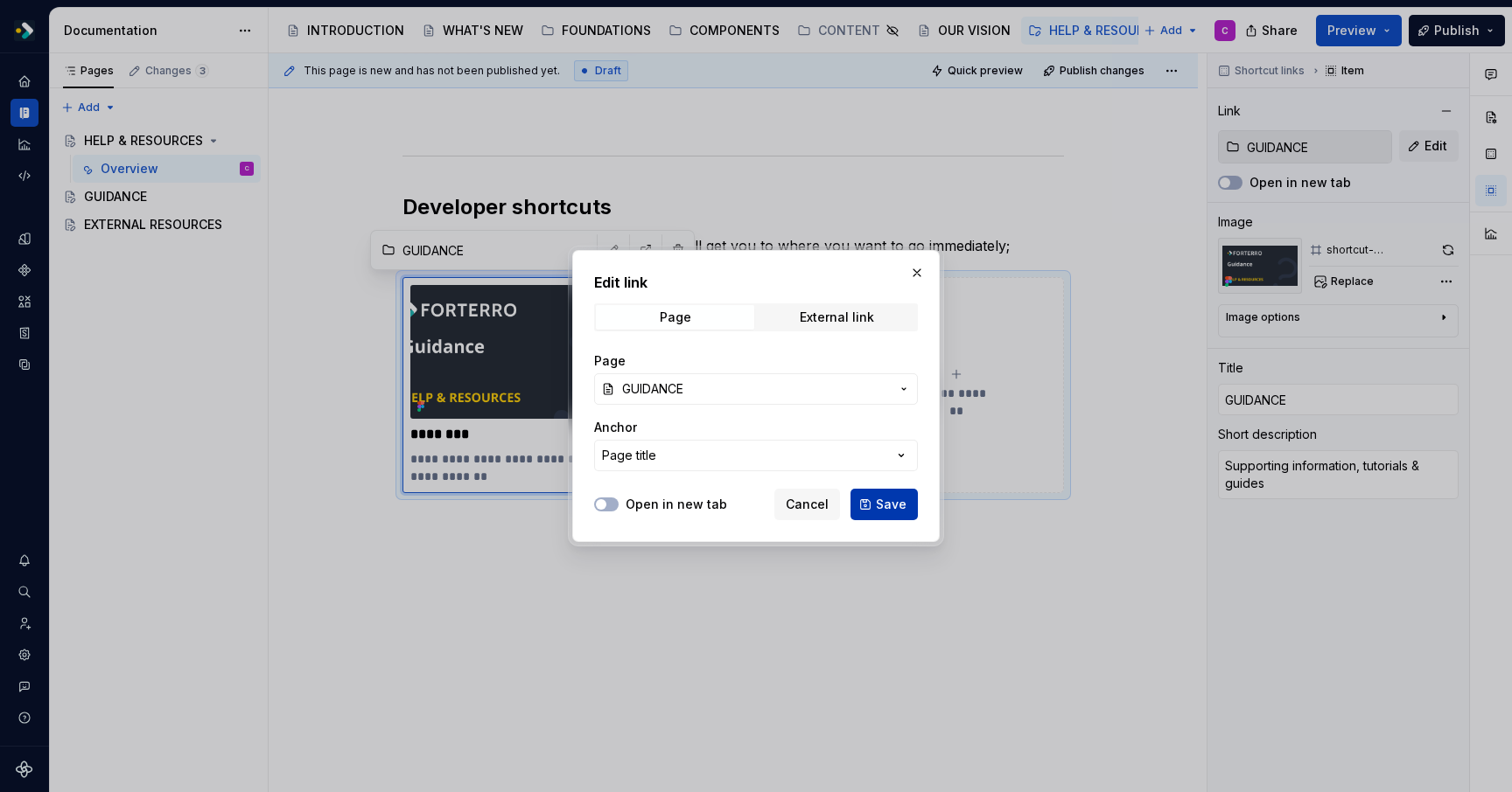
click at [895, 501] on span "Save" at bounding box center [891, 505] width 31 height 18
type textarea "*"
type input "HELP & RESOURCES / GUIDANCE"
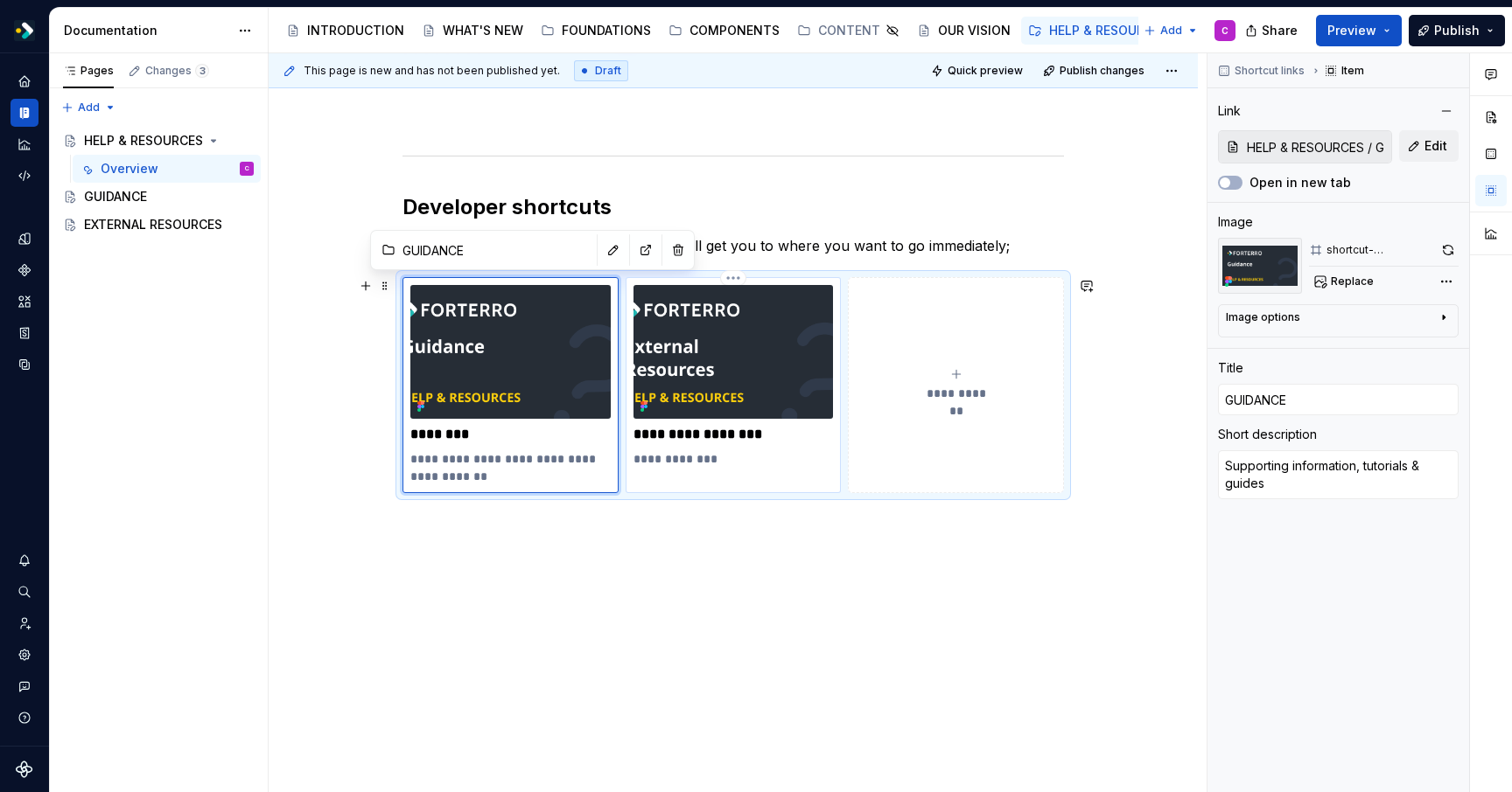
click at [784, 425] on p "**********" at bounding box center [733, 434] width 200 height 18
type textarea "*"
type input "EXTERNAL RESOURCES"
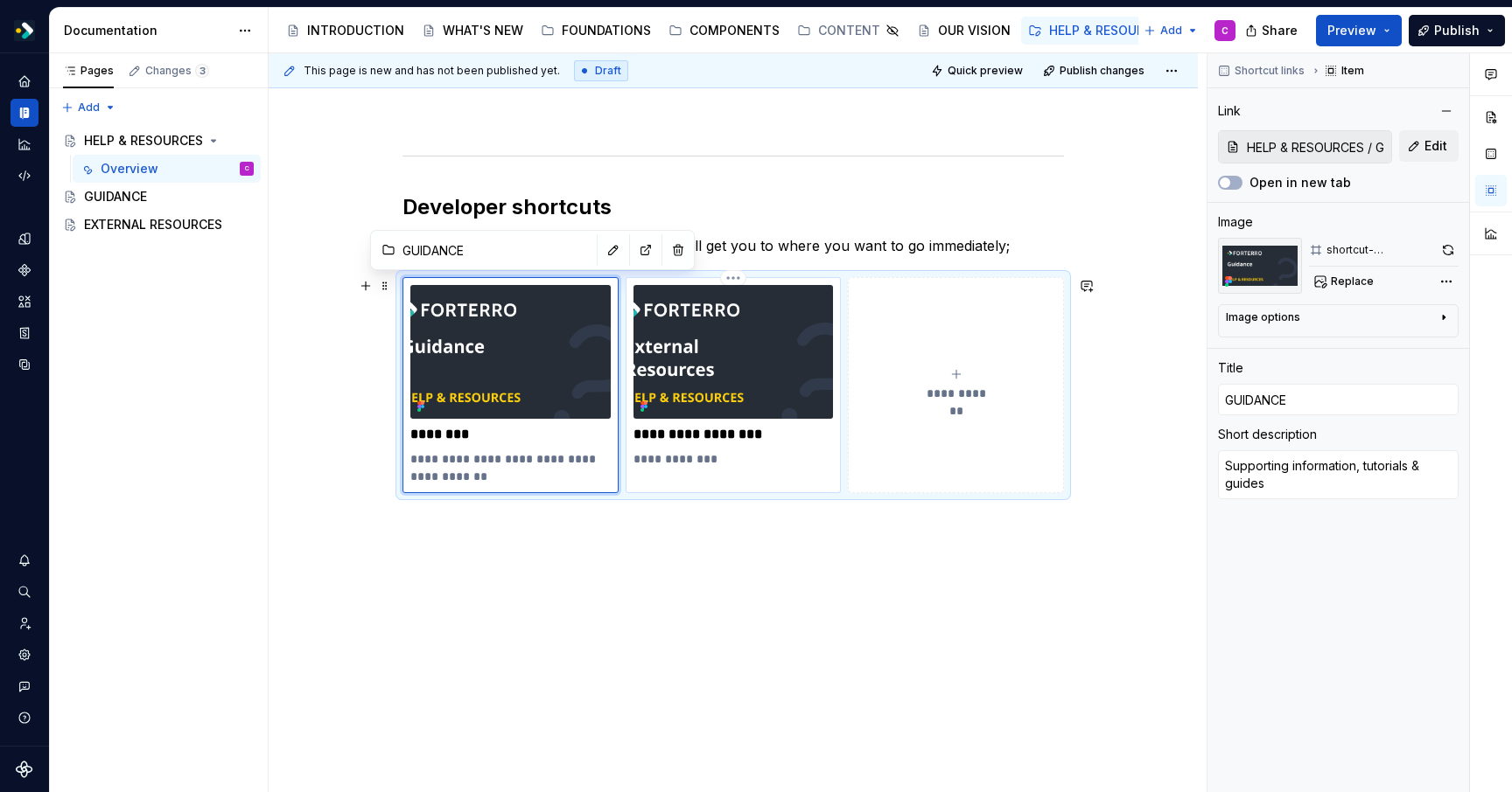
type textarea "Helpful links"
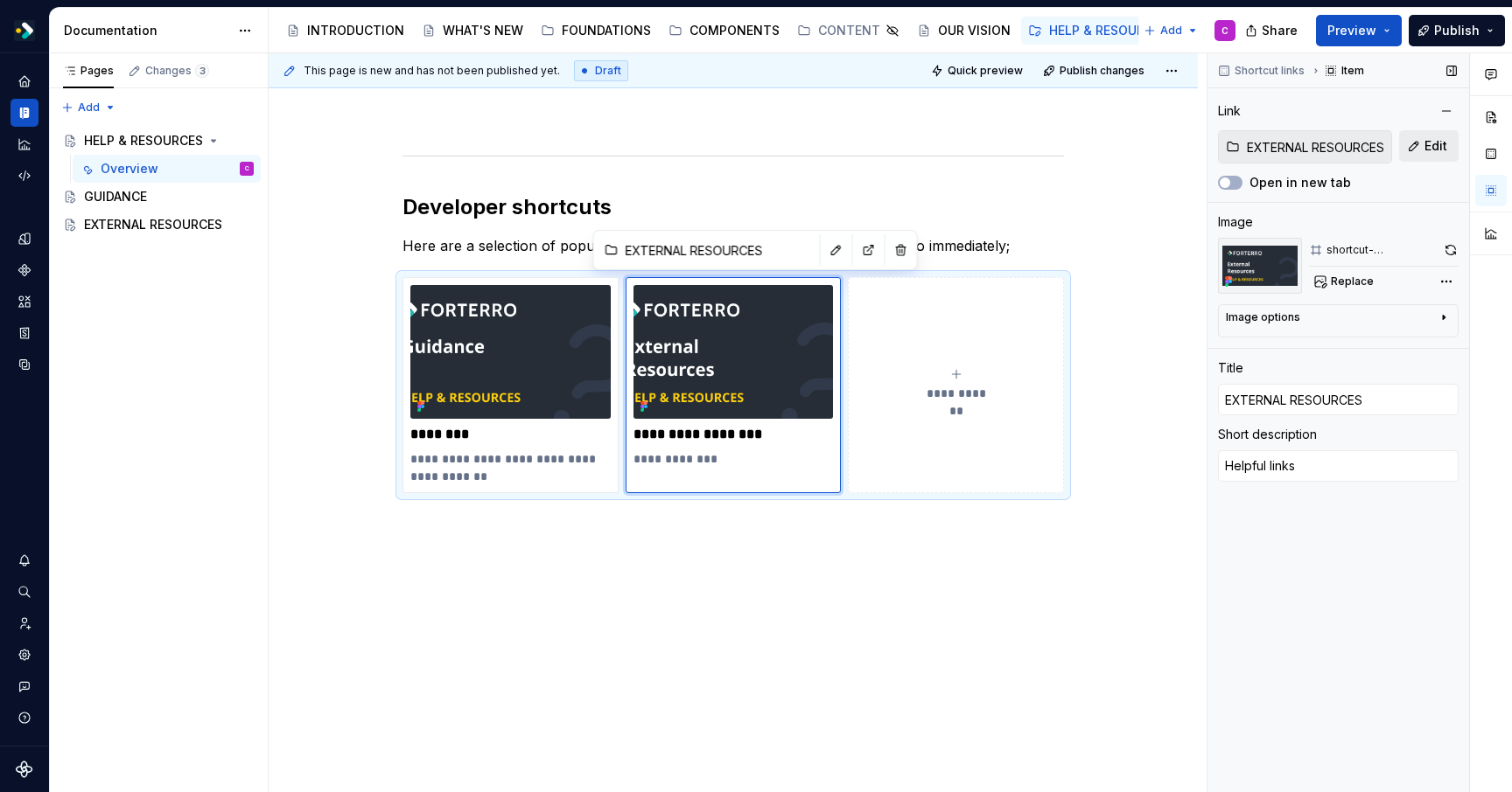
click at [1430, 149] on span "Edit" at bounding box center [1435, 146] width 23 height 18
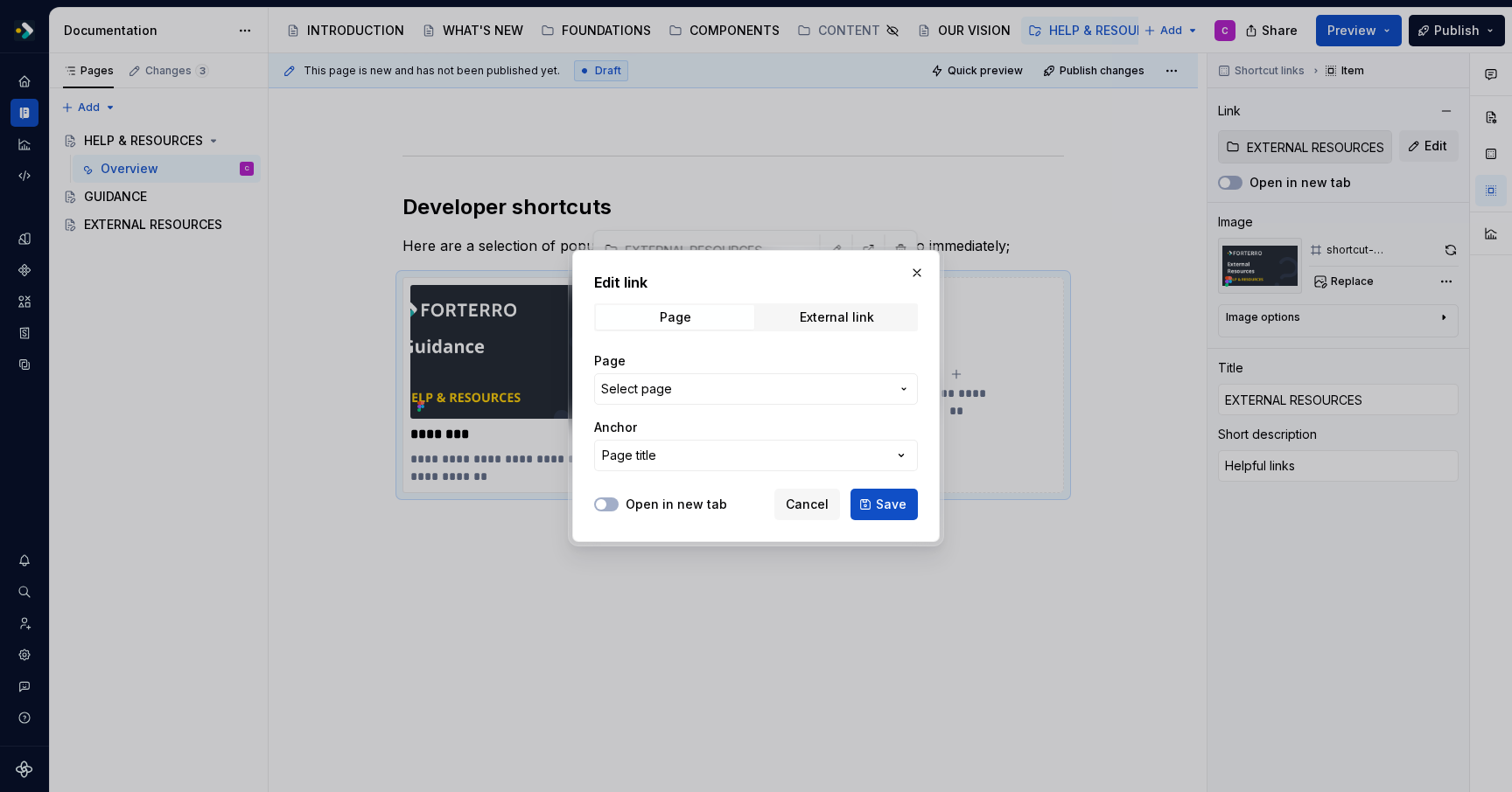
click at [769, 378] on button "Select page" at bounding box center [756, 390] width 324 height 32
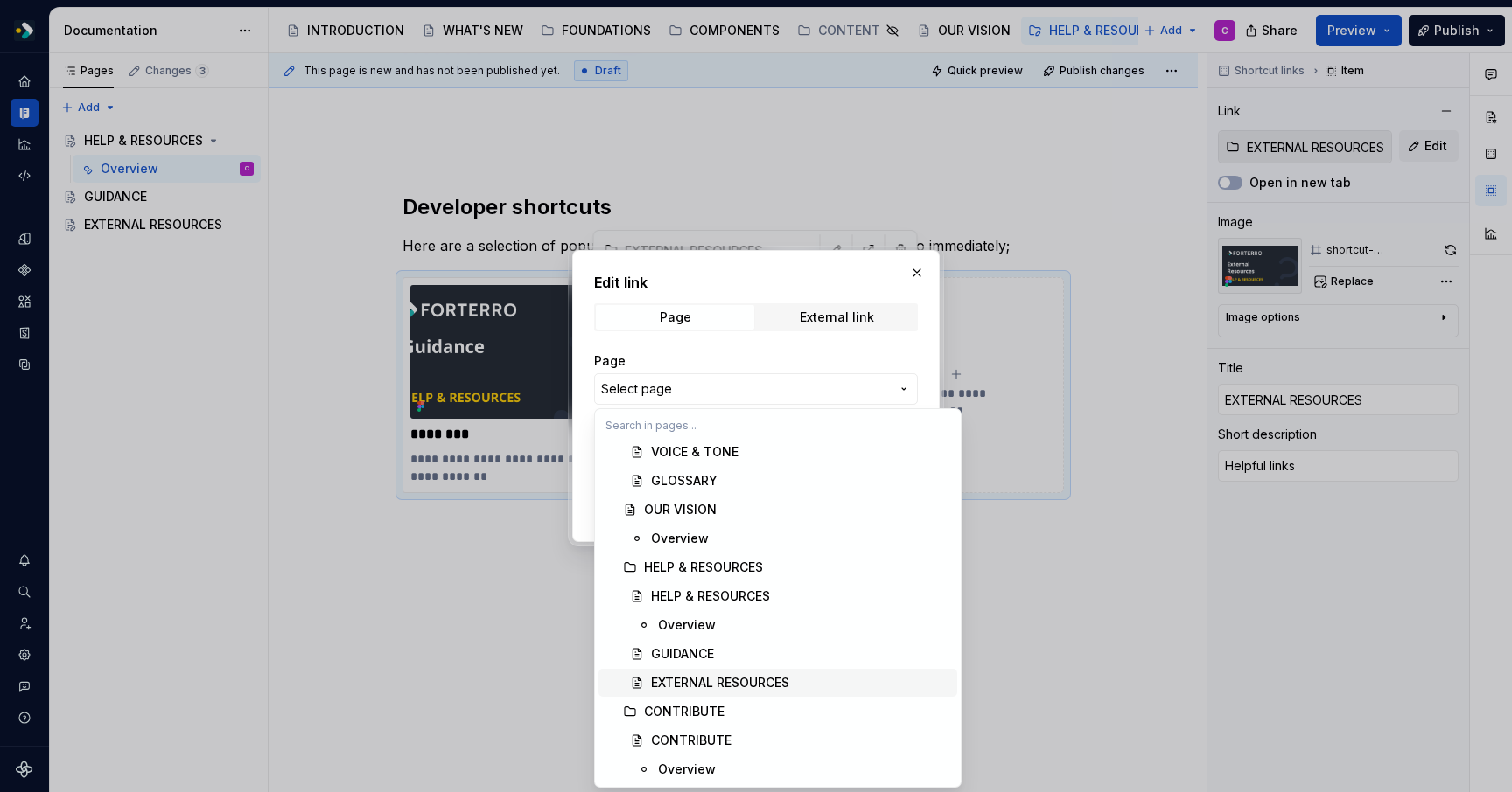
click at [717, 684] on div "EXTERNAL RESOURCES" at bounding box center [720, 683] width 139 height 18
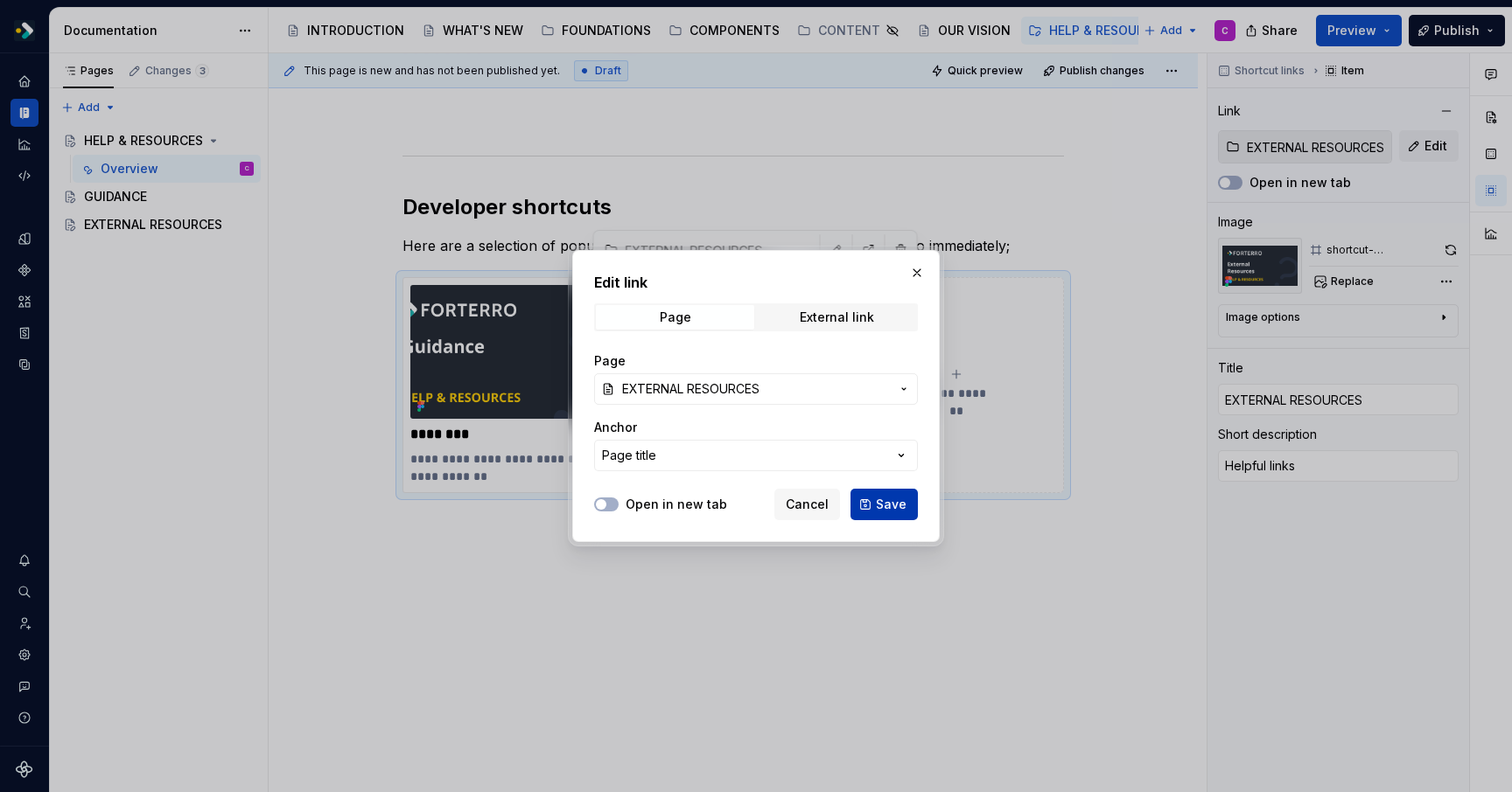
click at [890, 504] on span "Save" at bounding box center [891, 505] width 31 height 18
type textarea "*"
type input "HELP & RESOURCES / EXTERNAL RESOURCES"
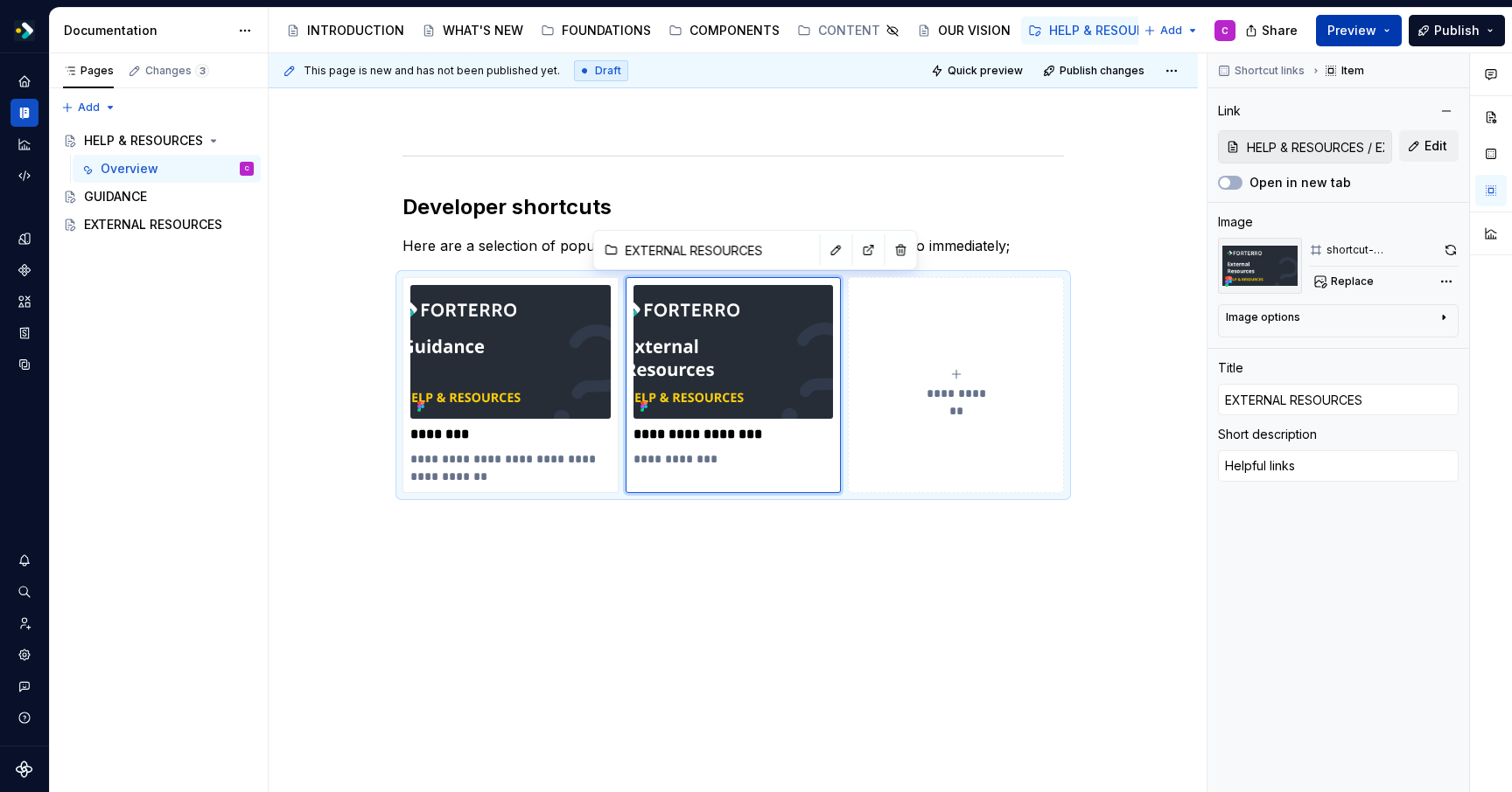
click at [1393, 29] on button "Preview" at bounding box center [1359, 31] width 86 height 32
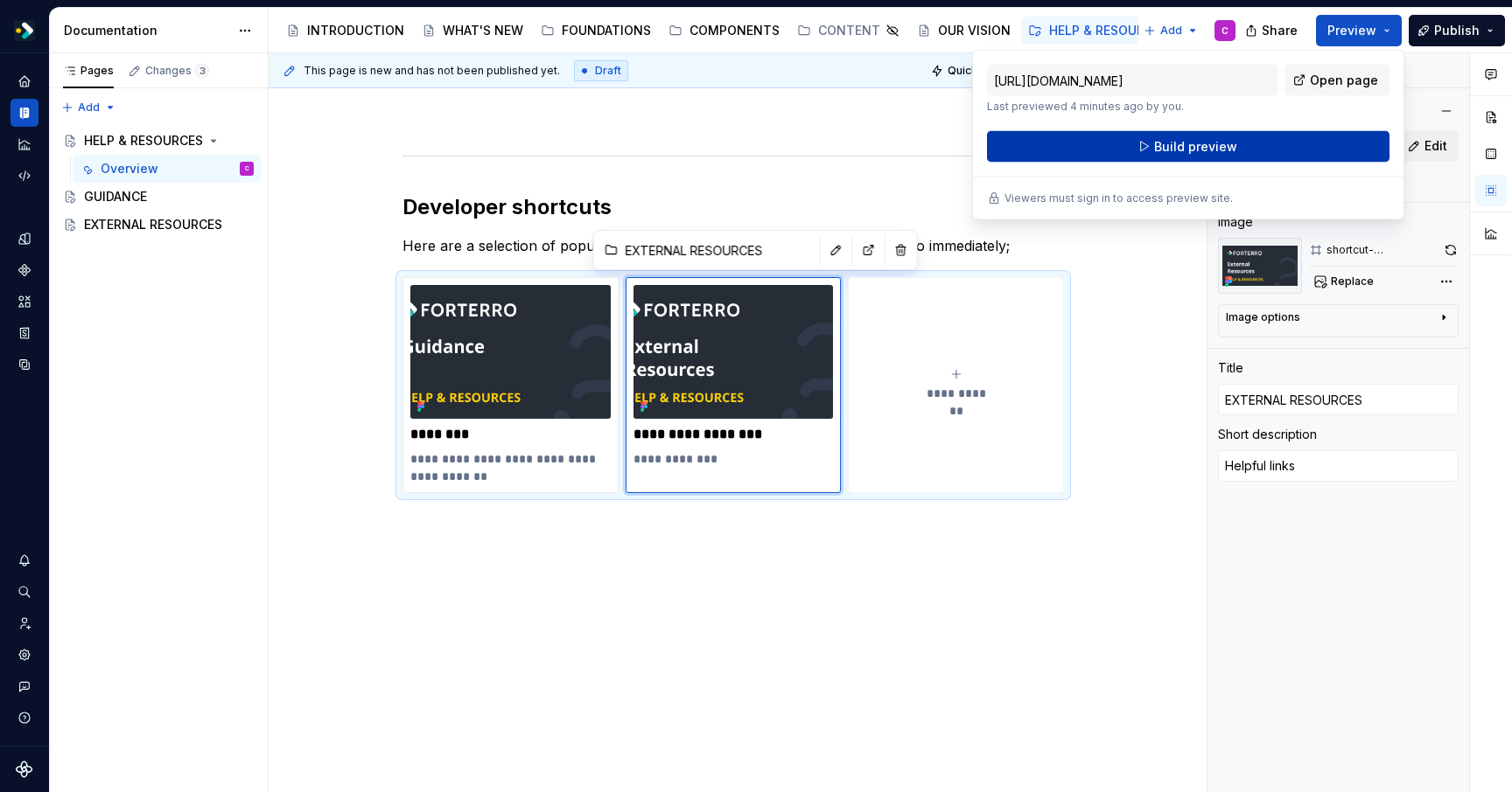
click at [1223, 154] on span "Build preview" at bounding box center [1195, 147] width 83 height 18
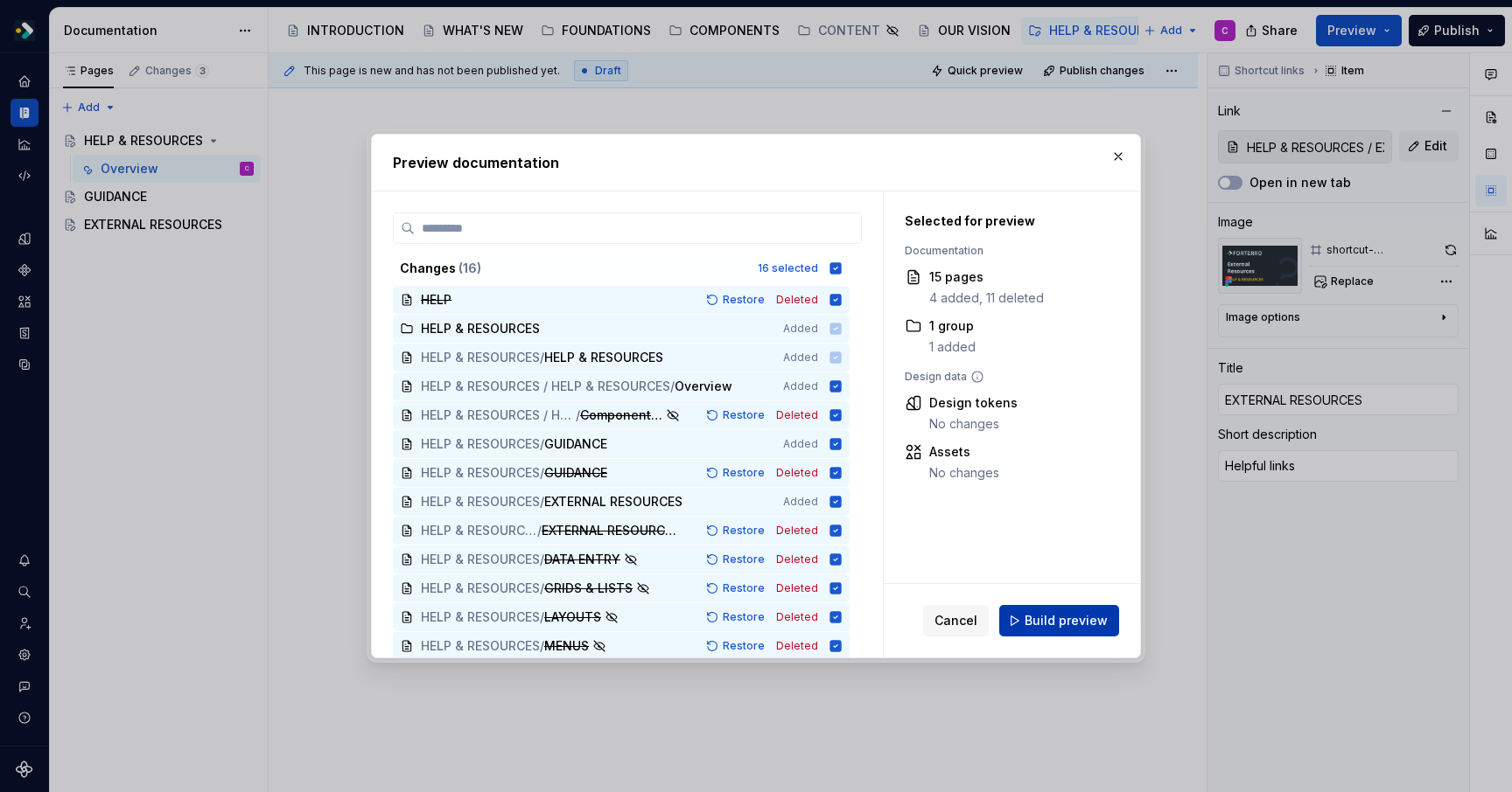
click at [1091, 628] on span "Build preview" at bounding box center [1065, 621] width 83 height 18
type textarea "*"
type input "HELP & RESOURCES / EXTERNAL RESOURCES"
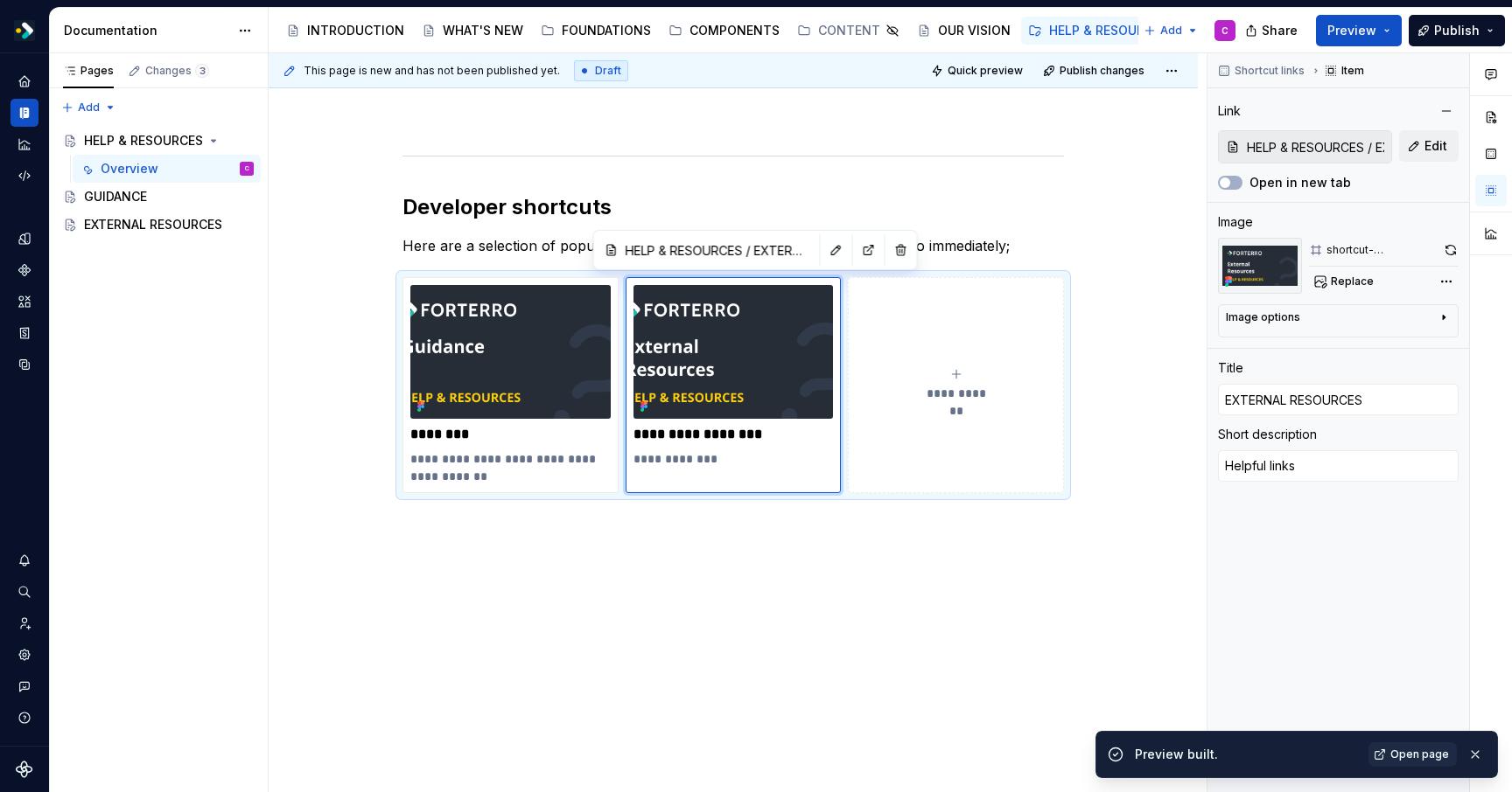
click at [1437, 758] on span "Open page" at bounding box center [1419, 754] width 59 height 14
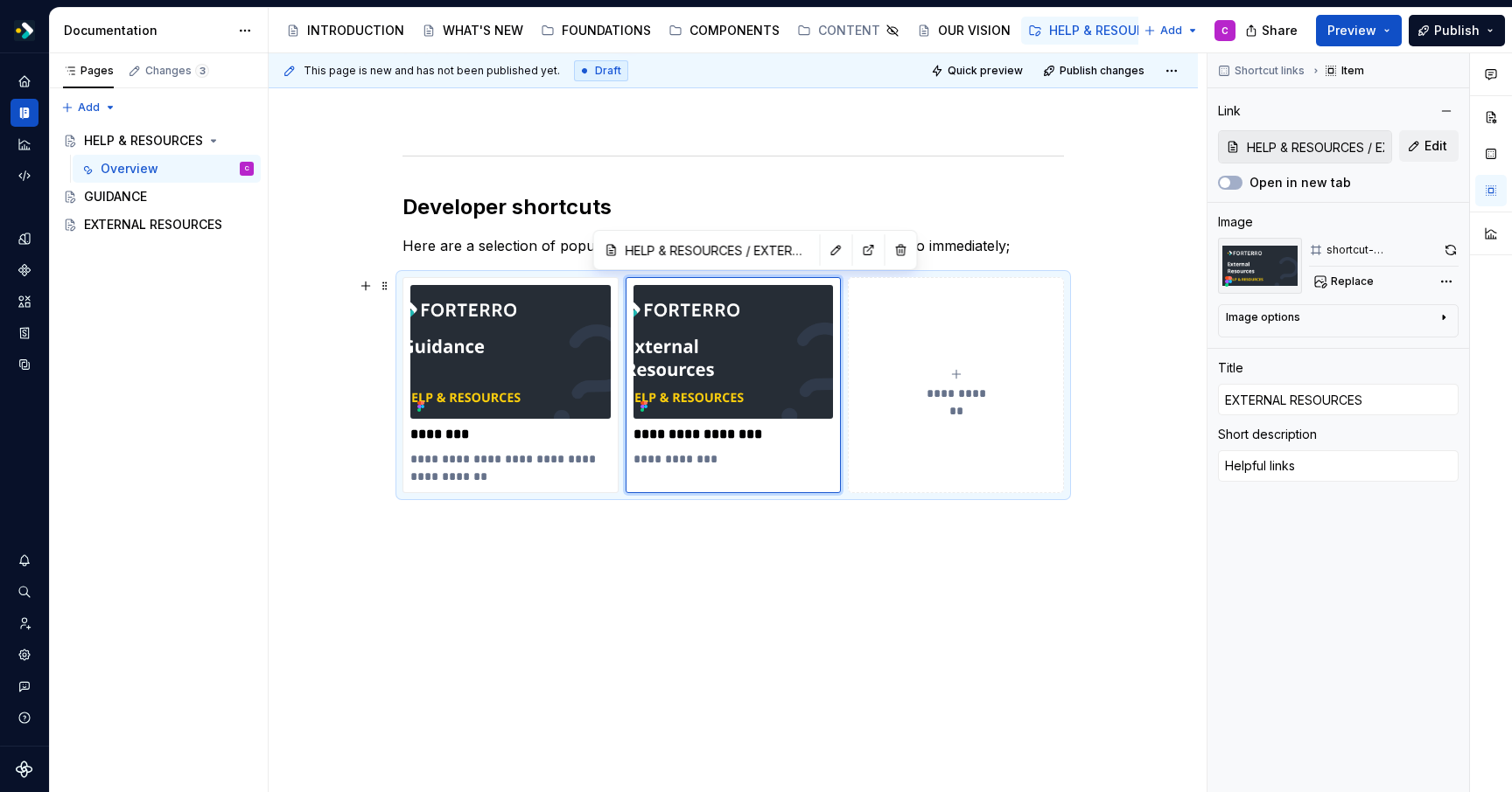
scroll to position [0, 0]
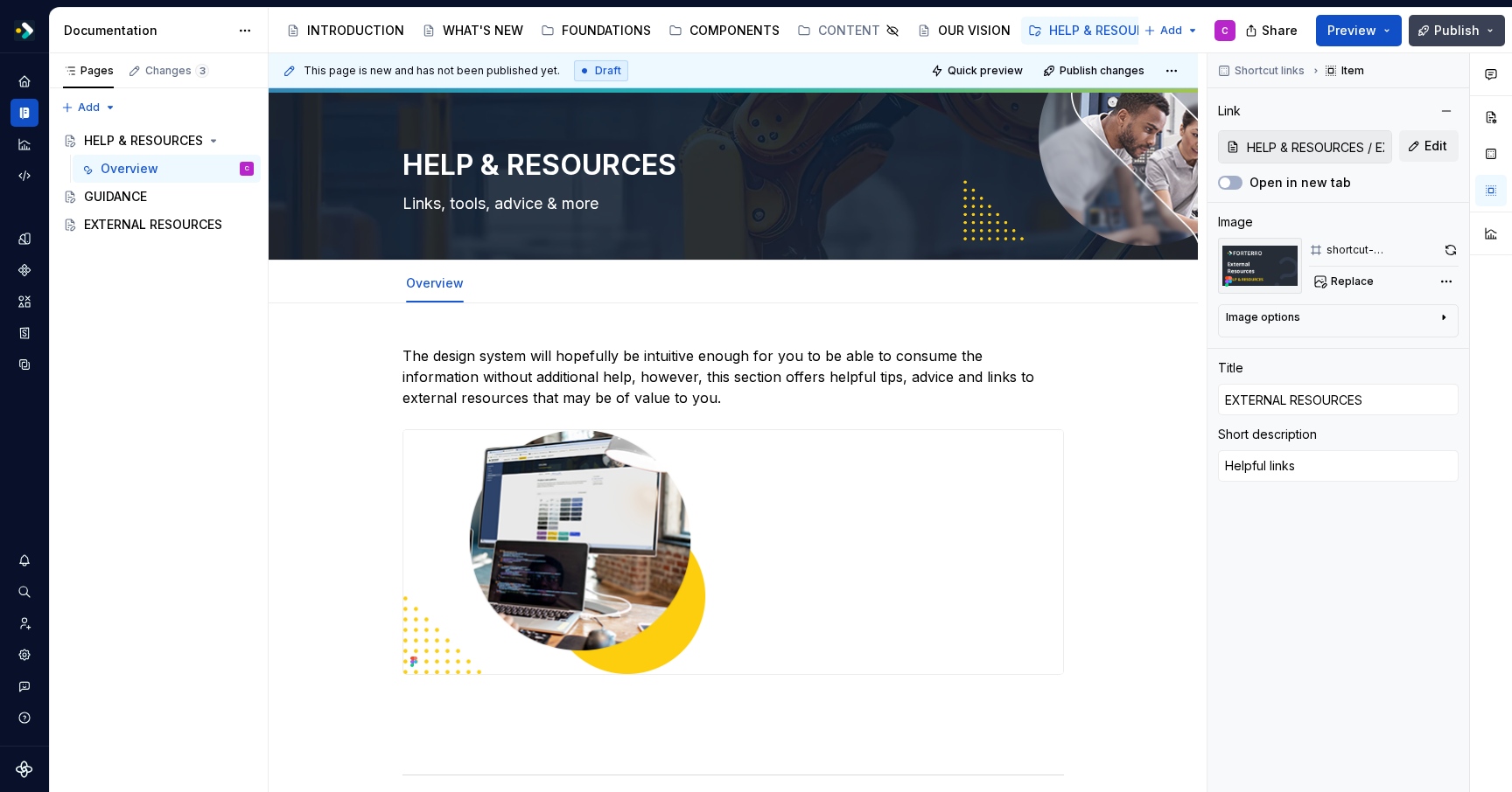
click at [1482, 30] on button "Publish" at bounding box center [1456, 31] width 97 height 32
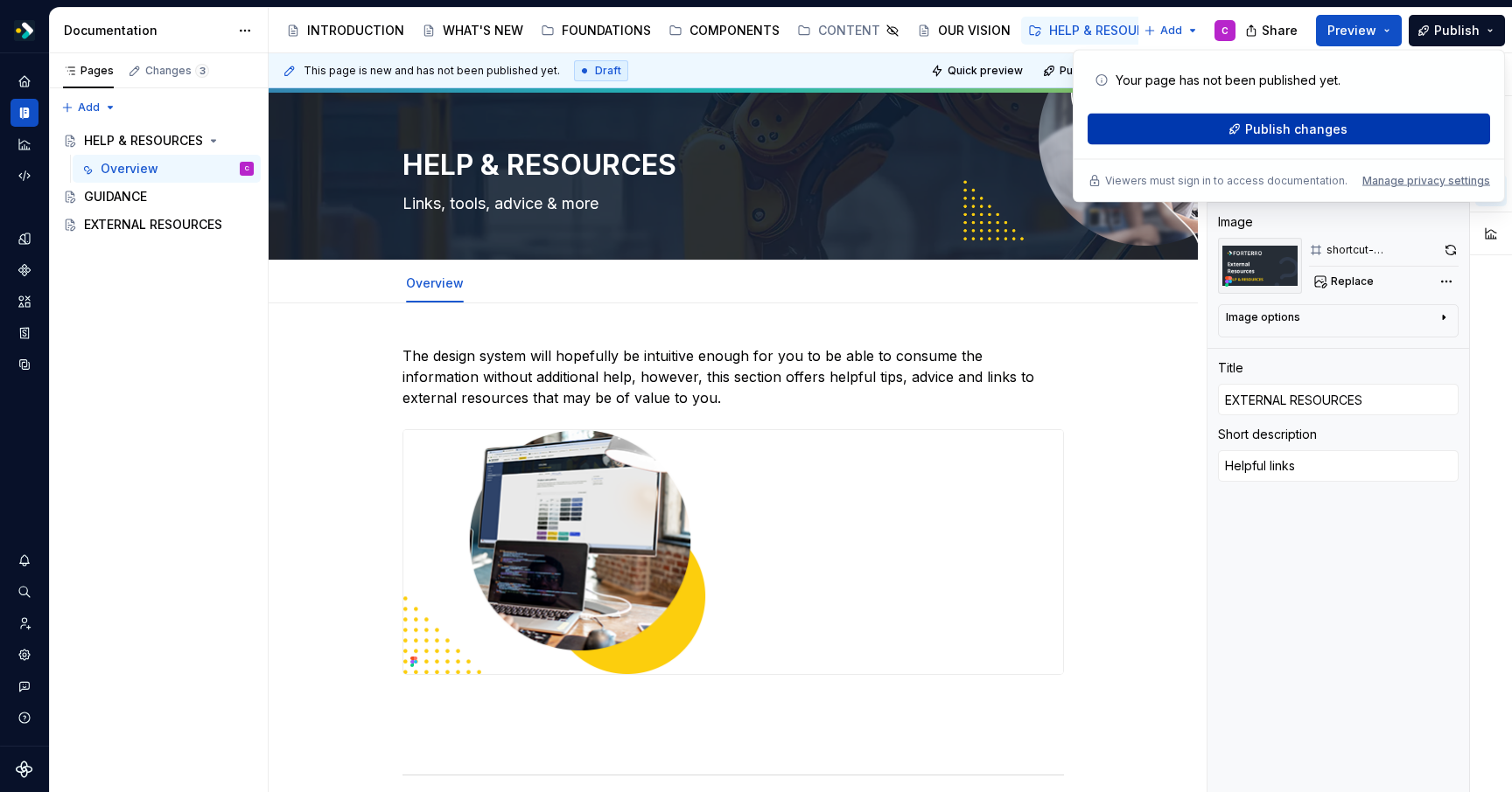
click at [1325, 125] on span "Publish changes" at bounding box center [1296, 130] width 103 height 18
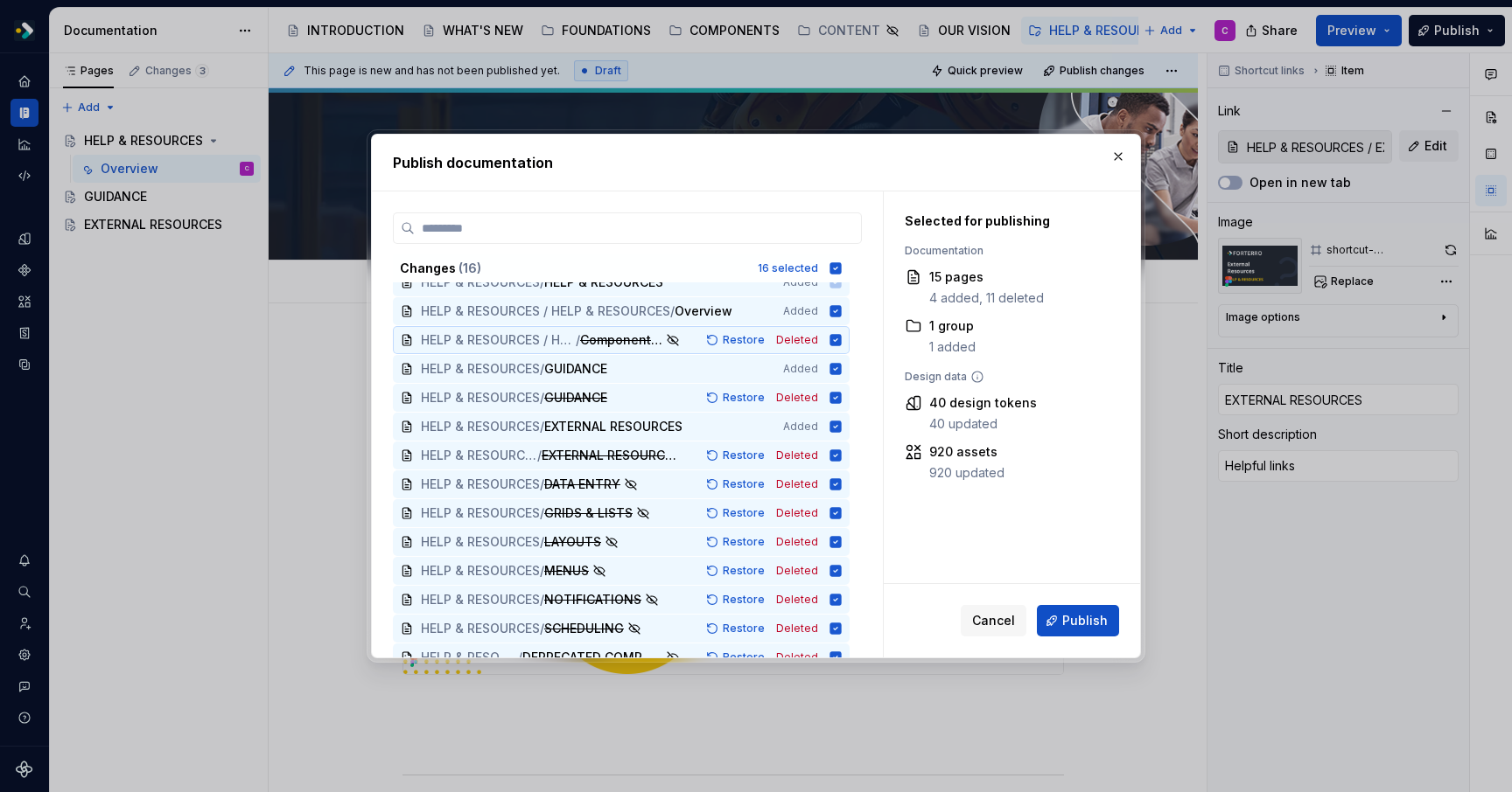
scroll to position [90, 0]
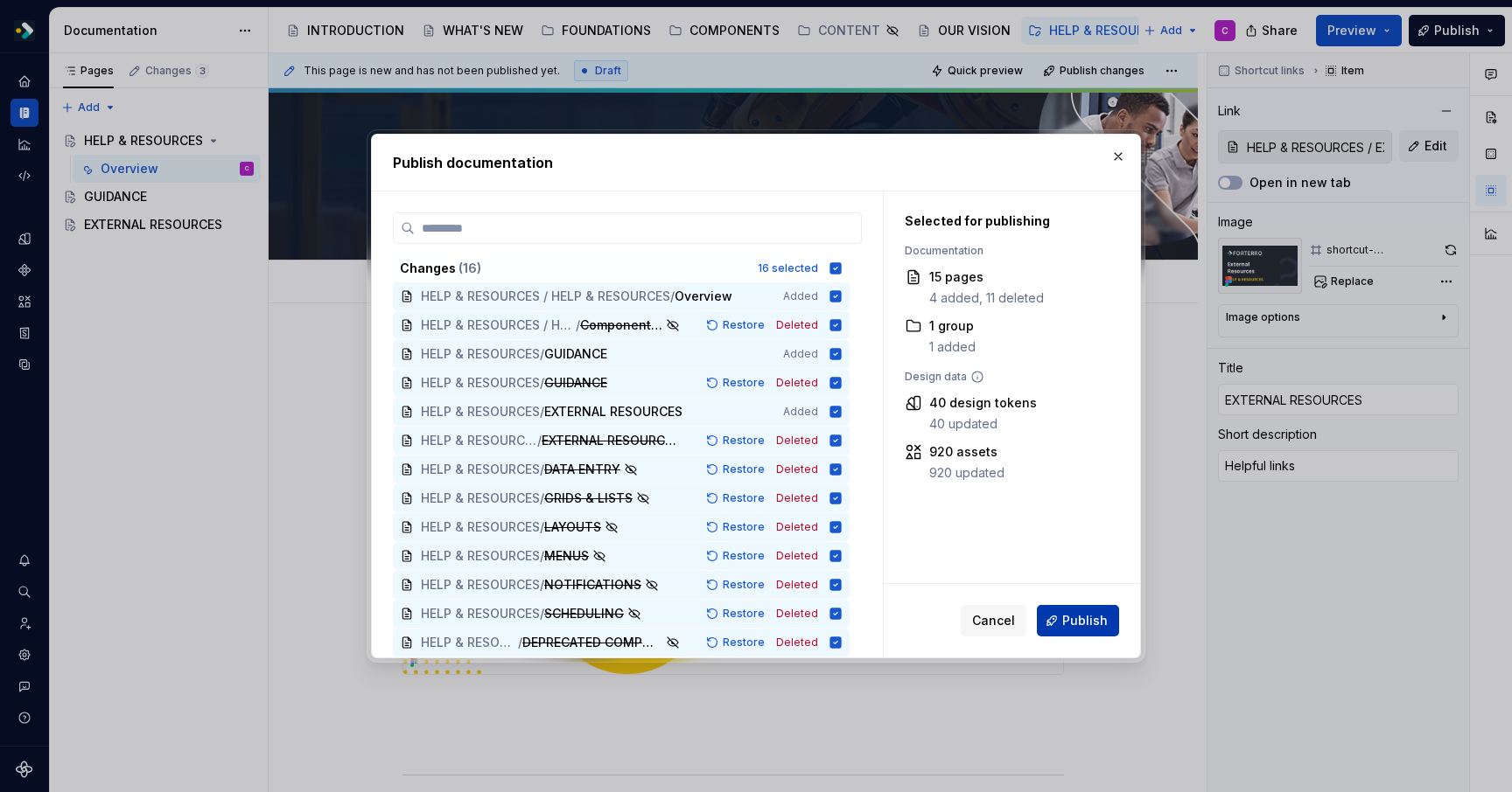
click at [1085, 620] on span "Publish" at bounding box center [1085, 621] width 46 height 18
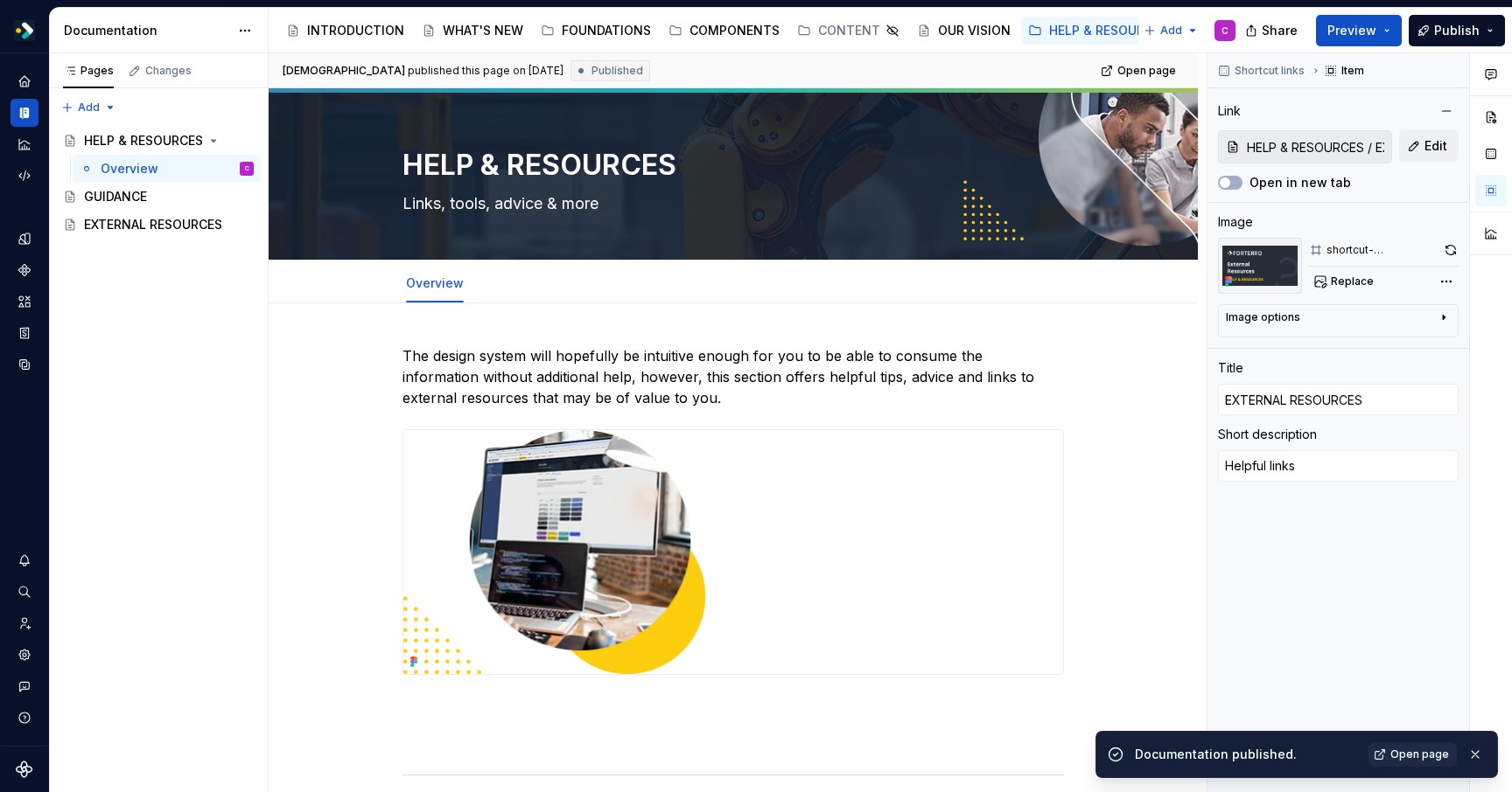
click at [1435, 754] on span "Open page" at bounding box center [1419, 754] width 59 height 14
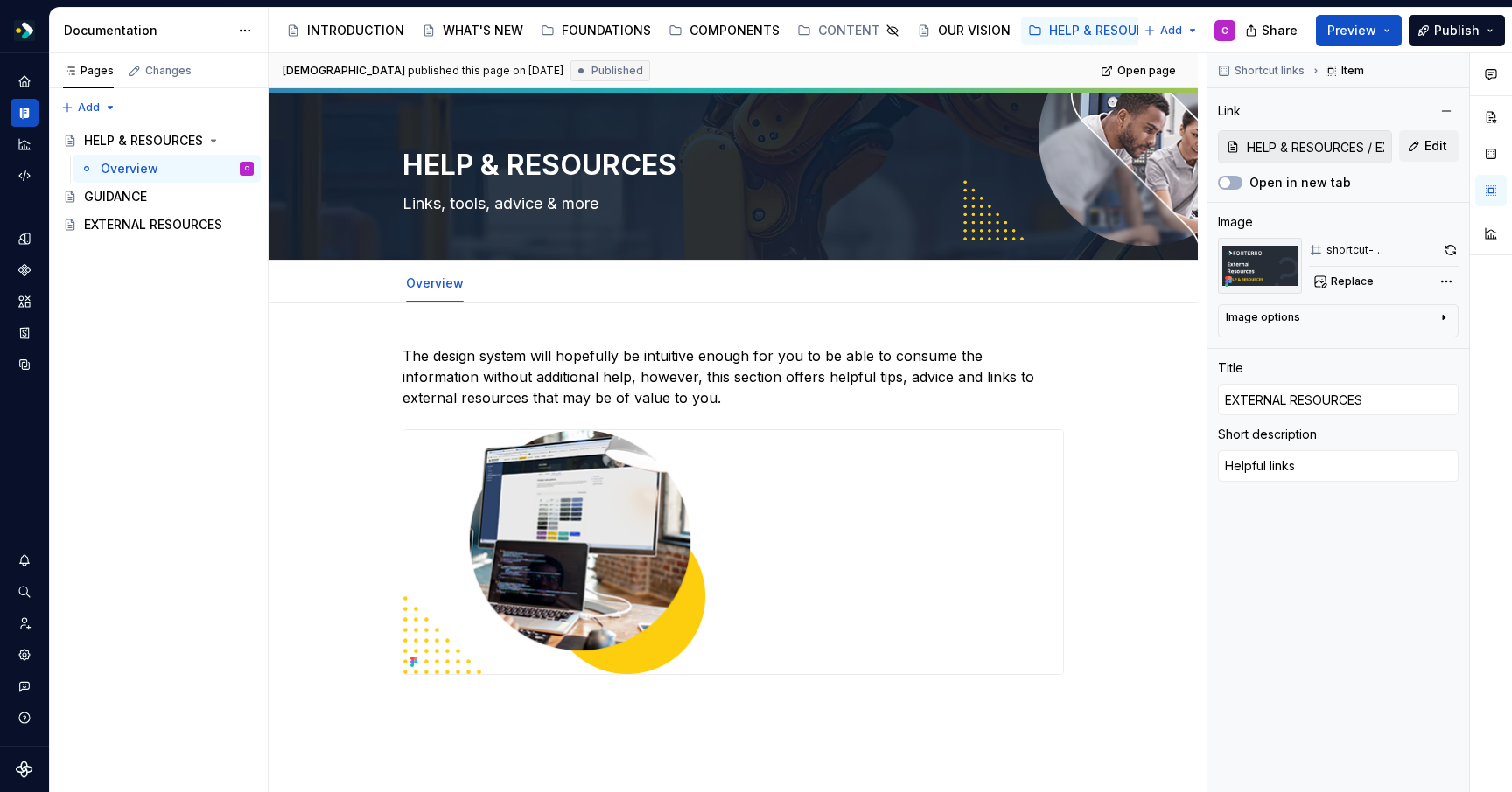
type textarea "*"
